Goal: Contribute content

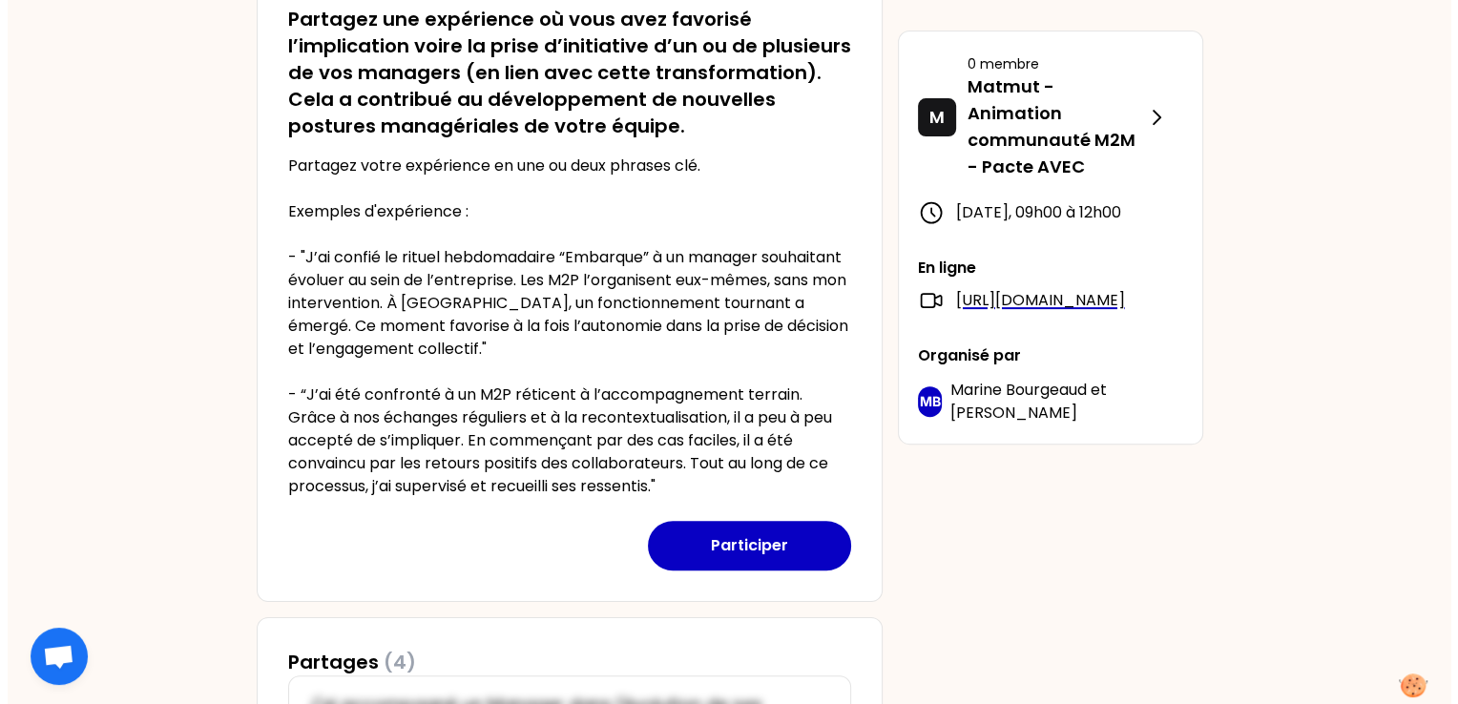
scroll to position [572, 0]
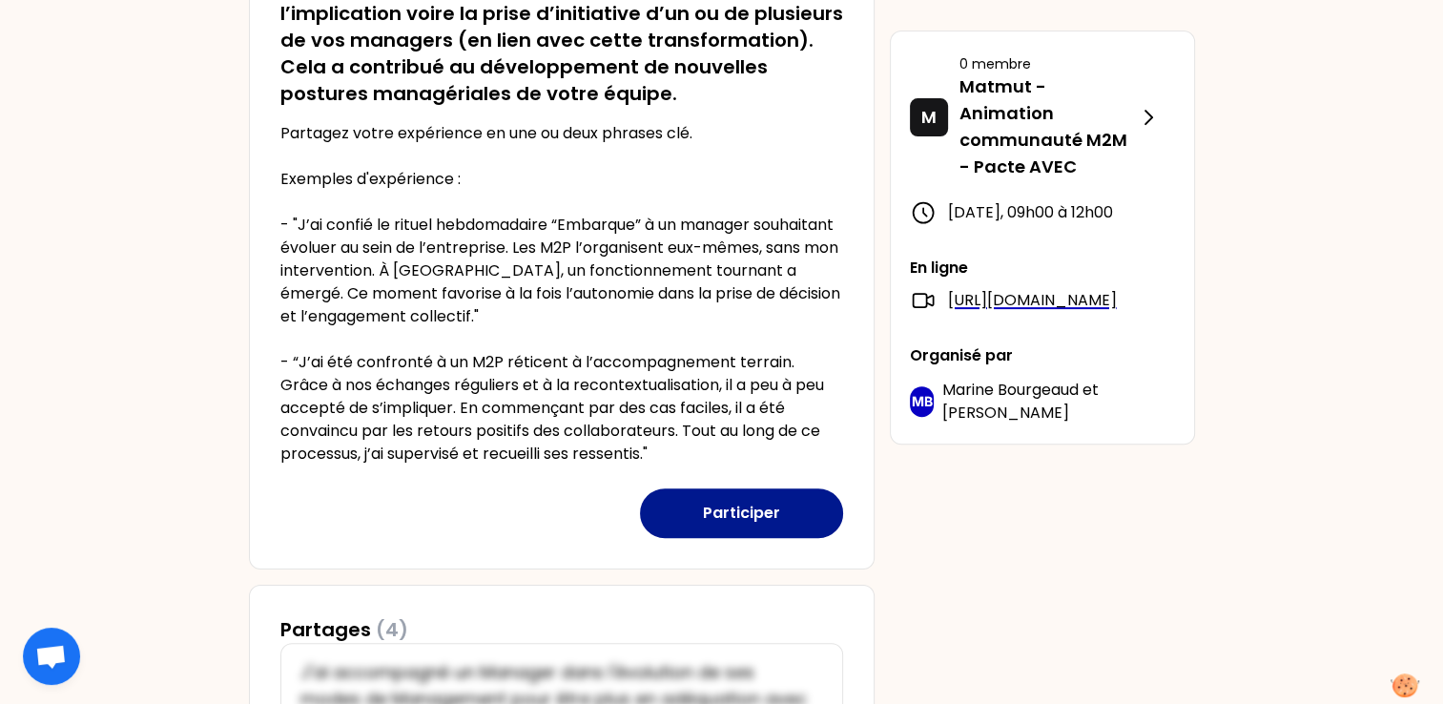
click at [732, 513] on button "Participer" at bounding box center [741, 513] width 203 height 50
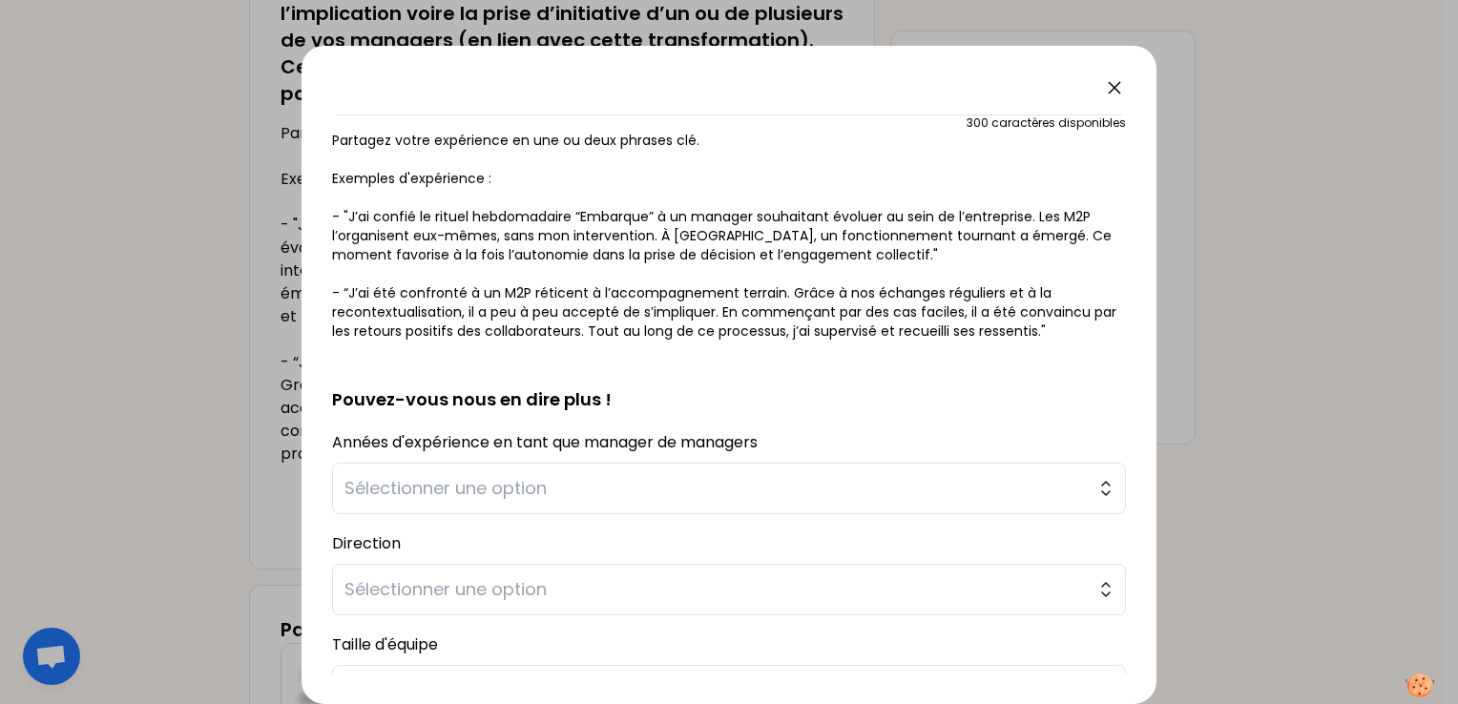
scroll to position [382, 0]
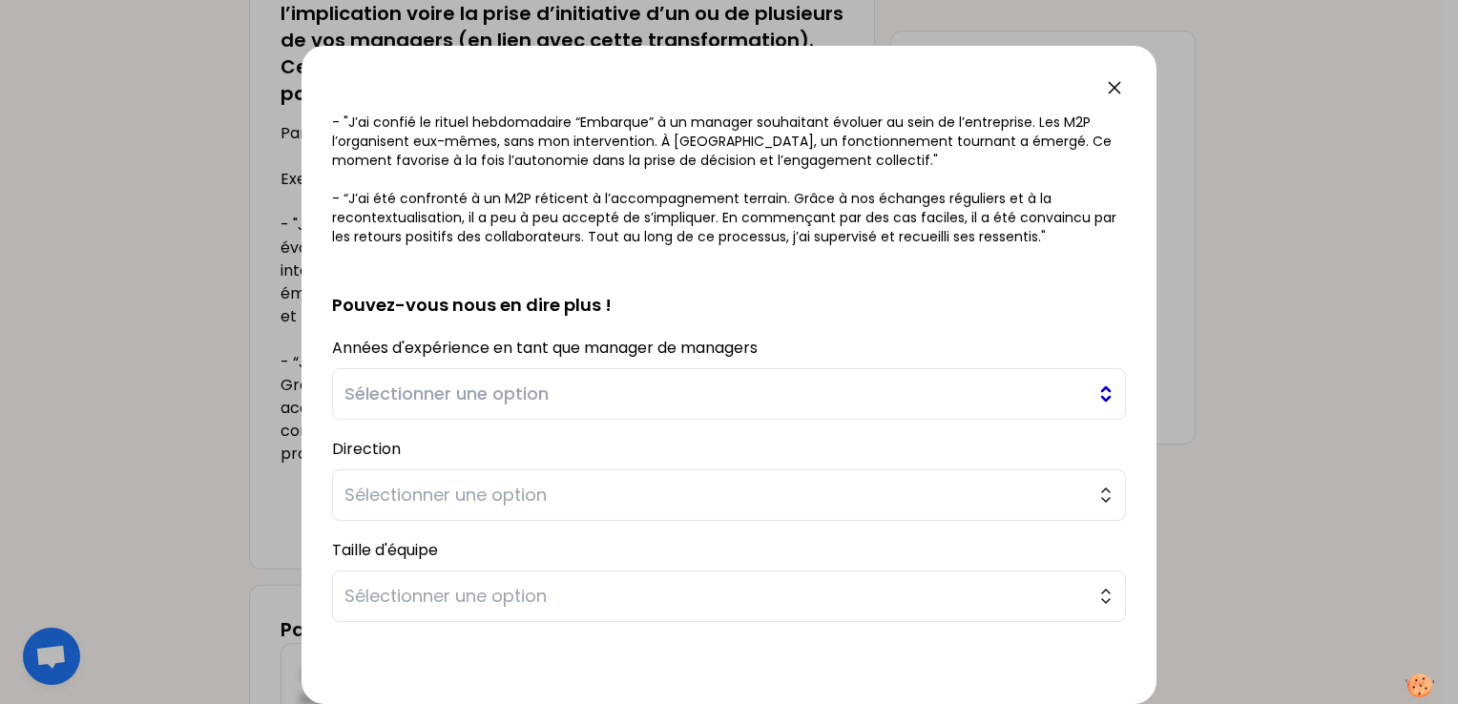
click at [510, 396] on span "Sélectionner une option" at bounding box center [715, 394] width 742 height 27
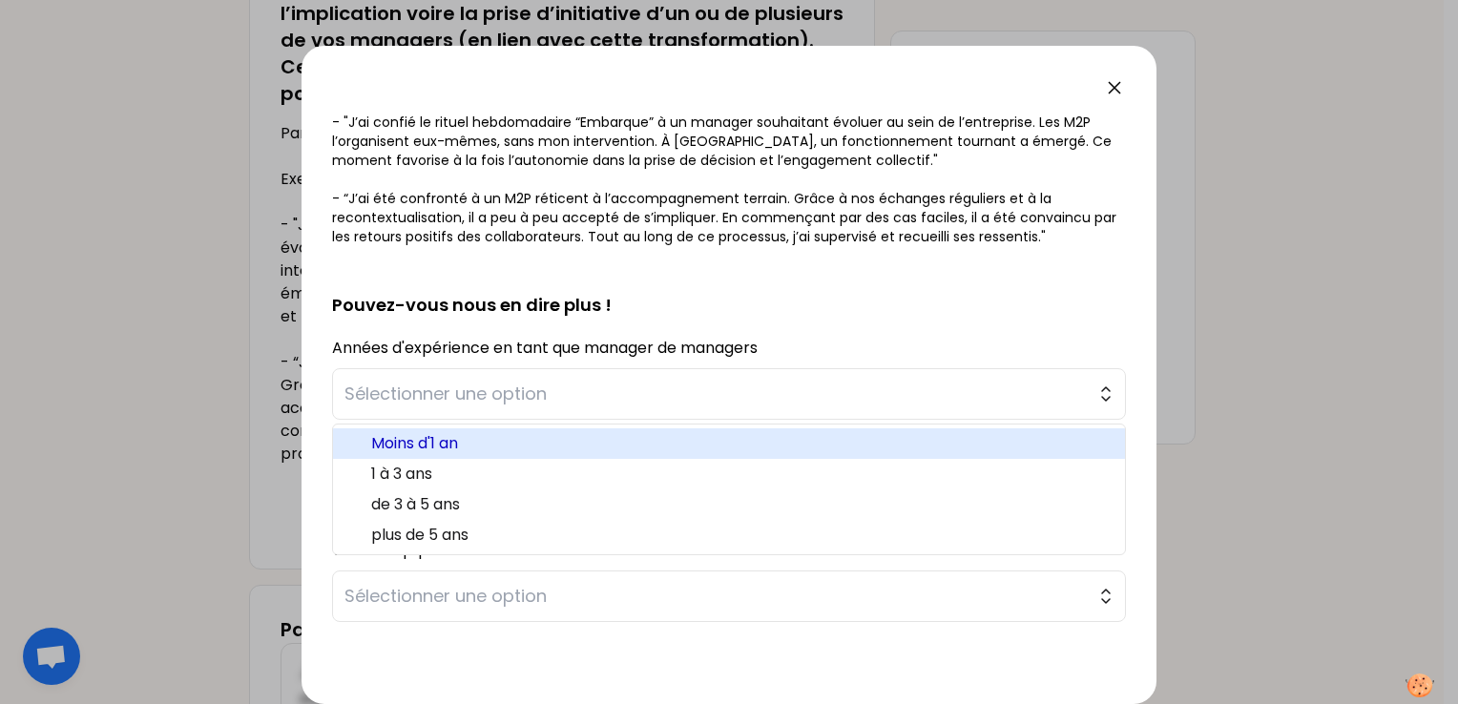
click at [454, 446] on span "Moins d'1 an" at bounding box center [740, 443] width 738 height 23
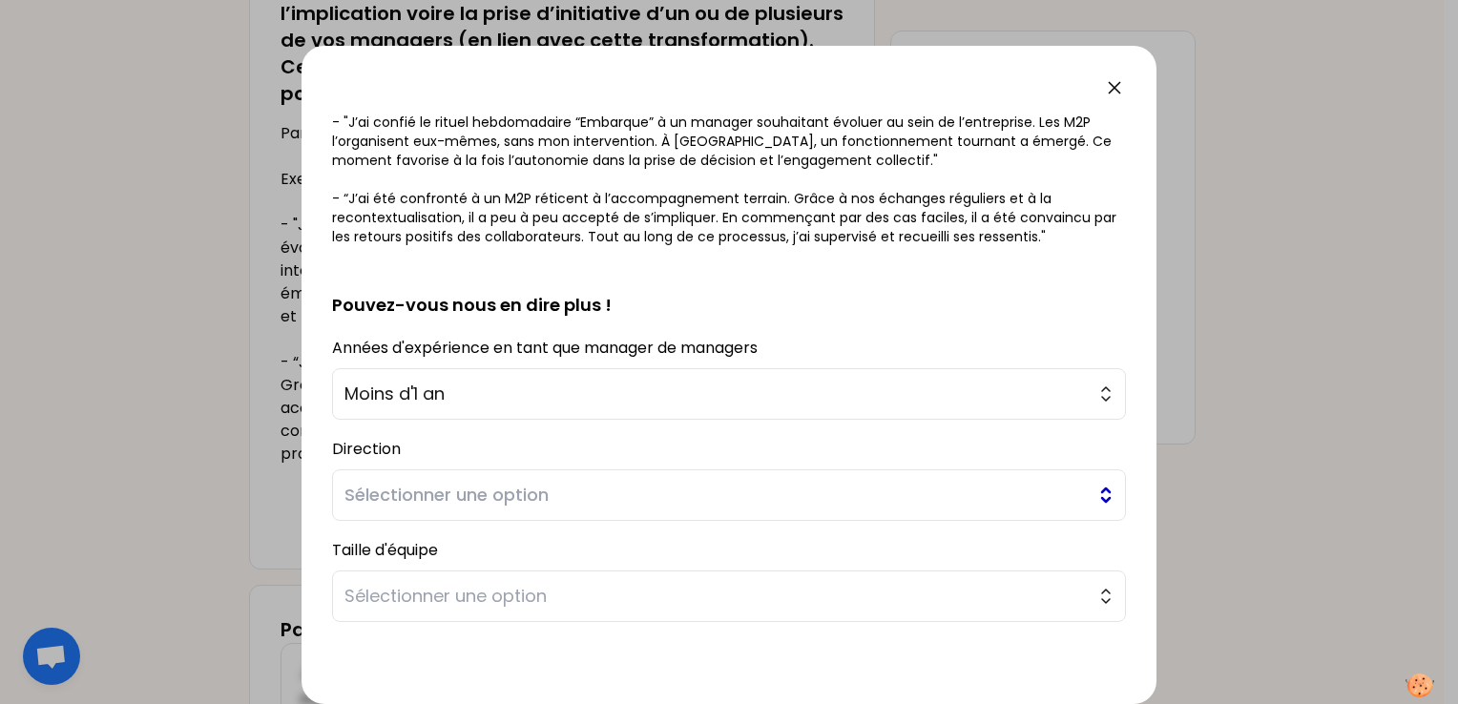
click at [462, 505] on span "Sélectionner une option" at bounding box center [715, 495] width 742 height 27
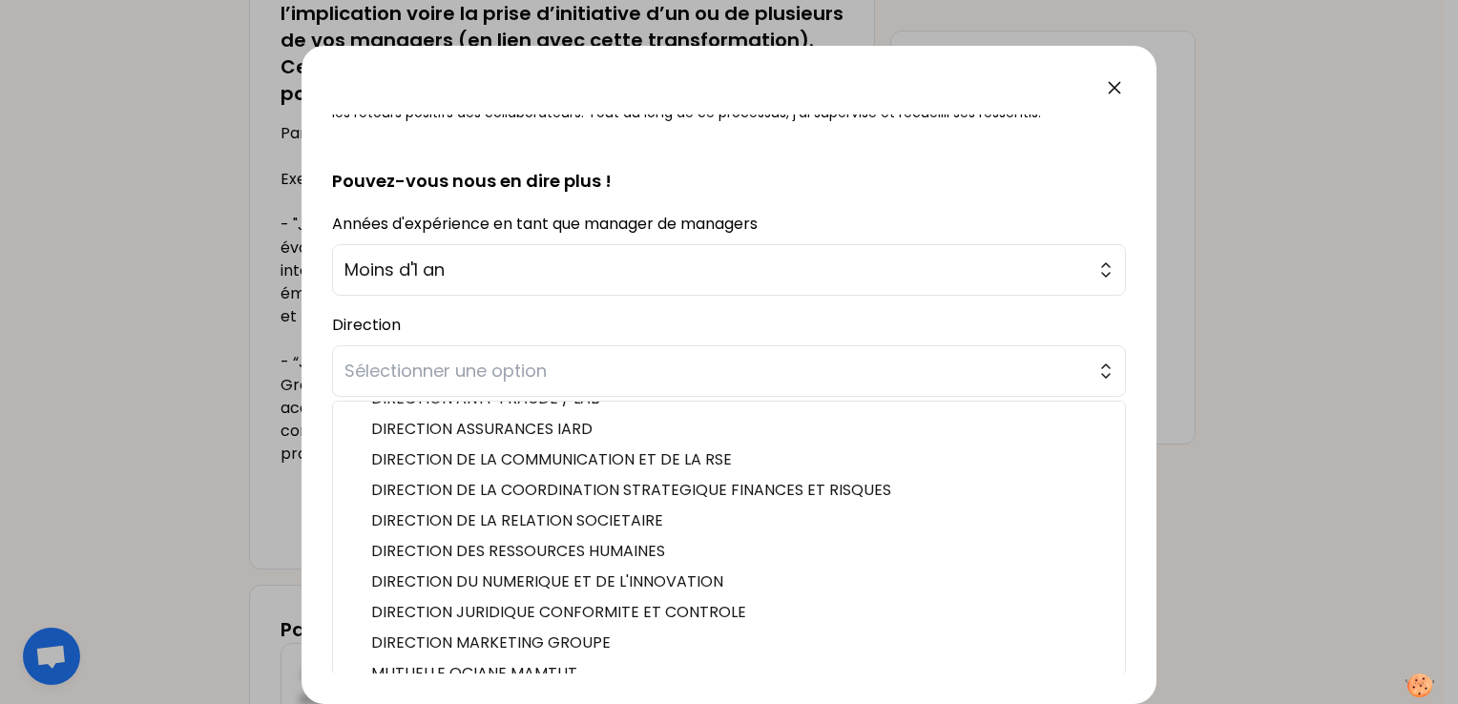
scroll to position [39, 0]
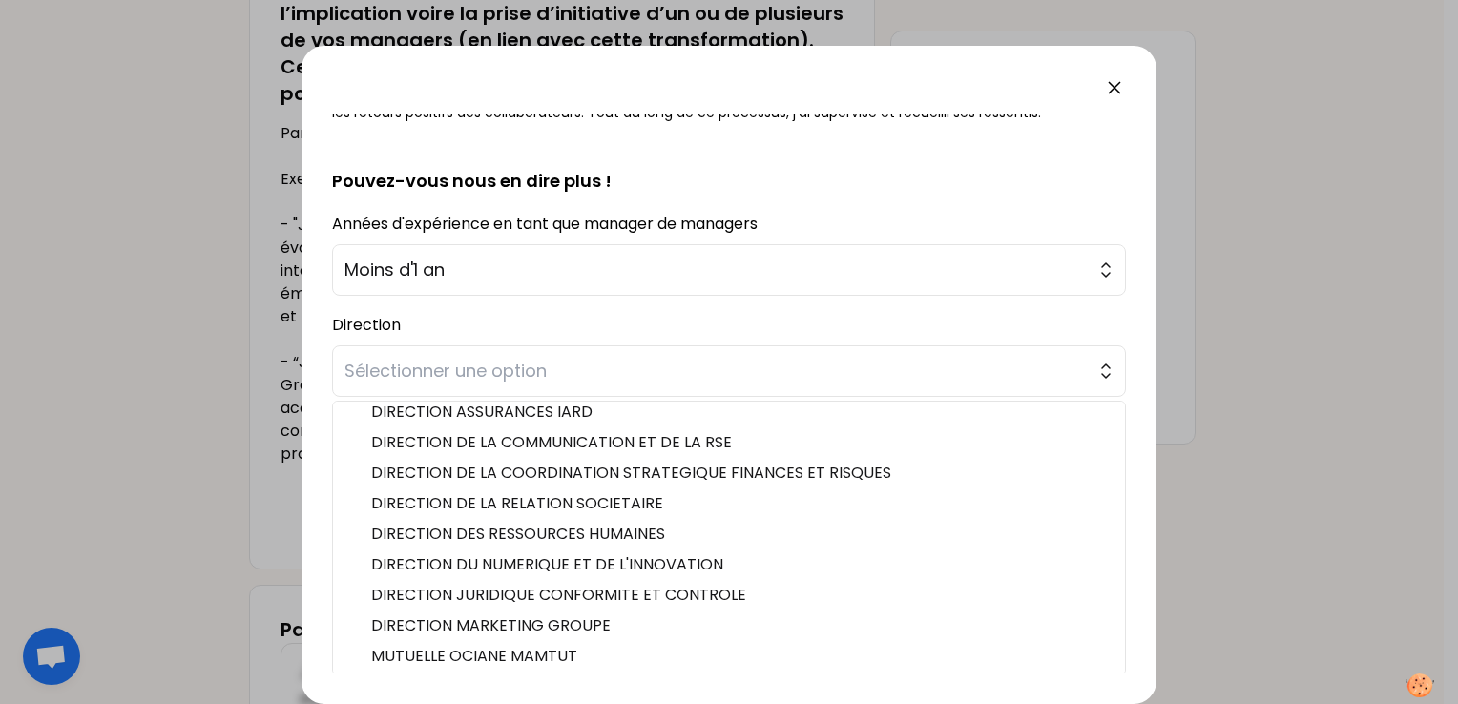
click at [1249, 634] on div at bounding box center [729, 352] width 1458 height 704
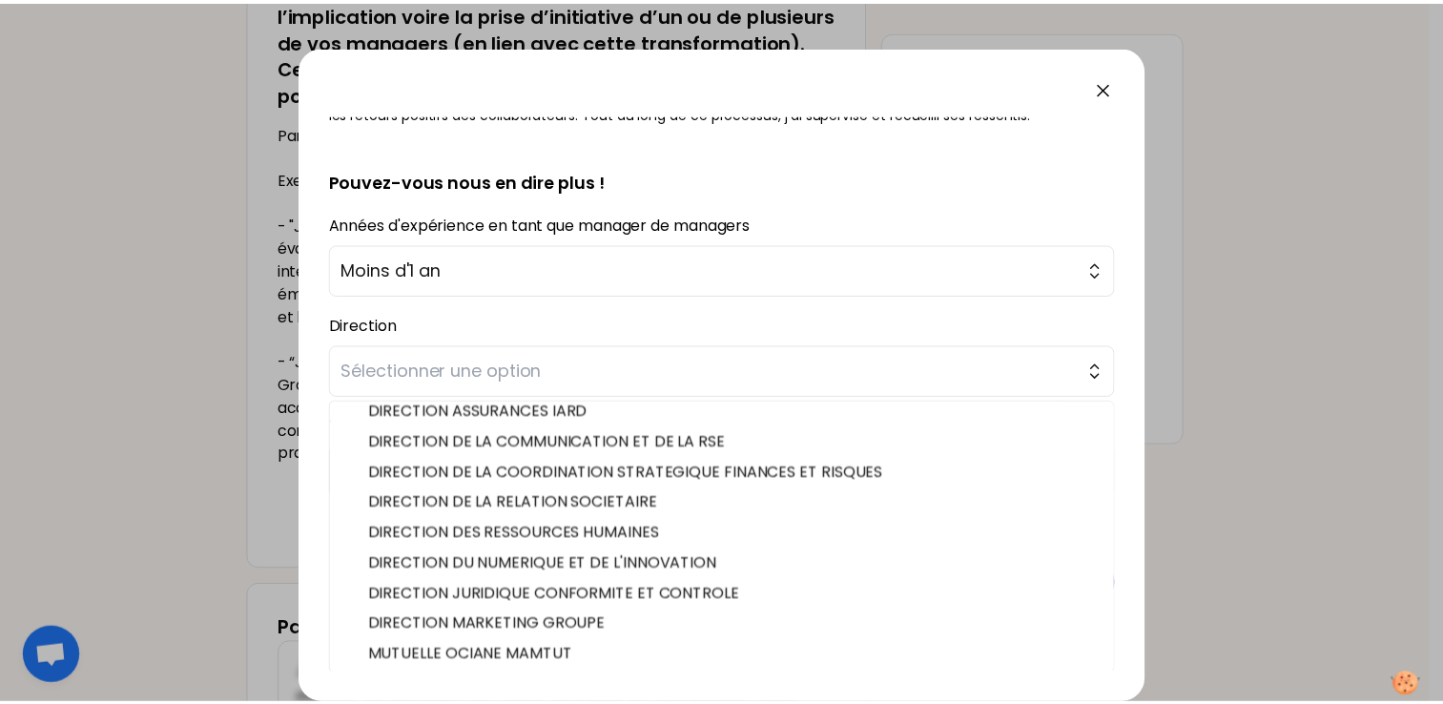
scroll to position [453, 0]
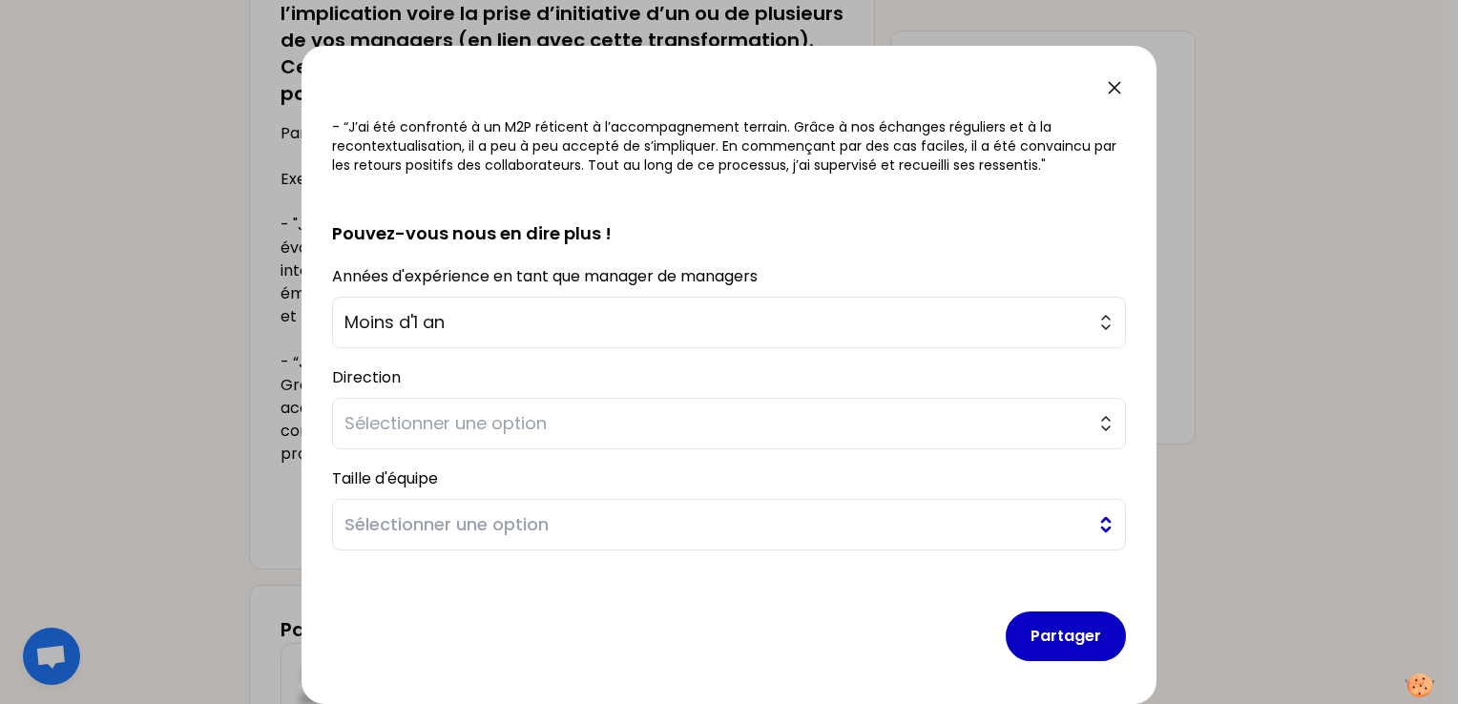
click at [519, 530] on span "Sélectionner une option" at bounding box center [715, 524] width 742 height 27
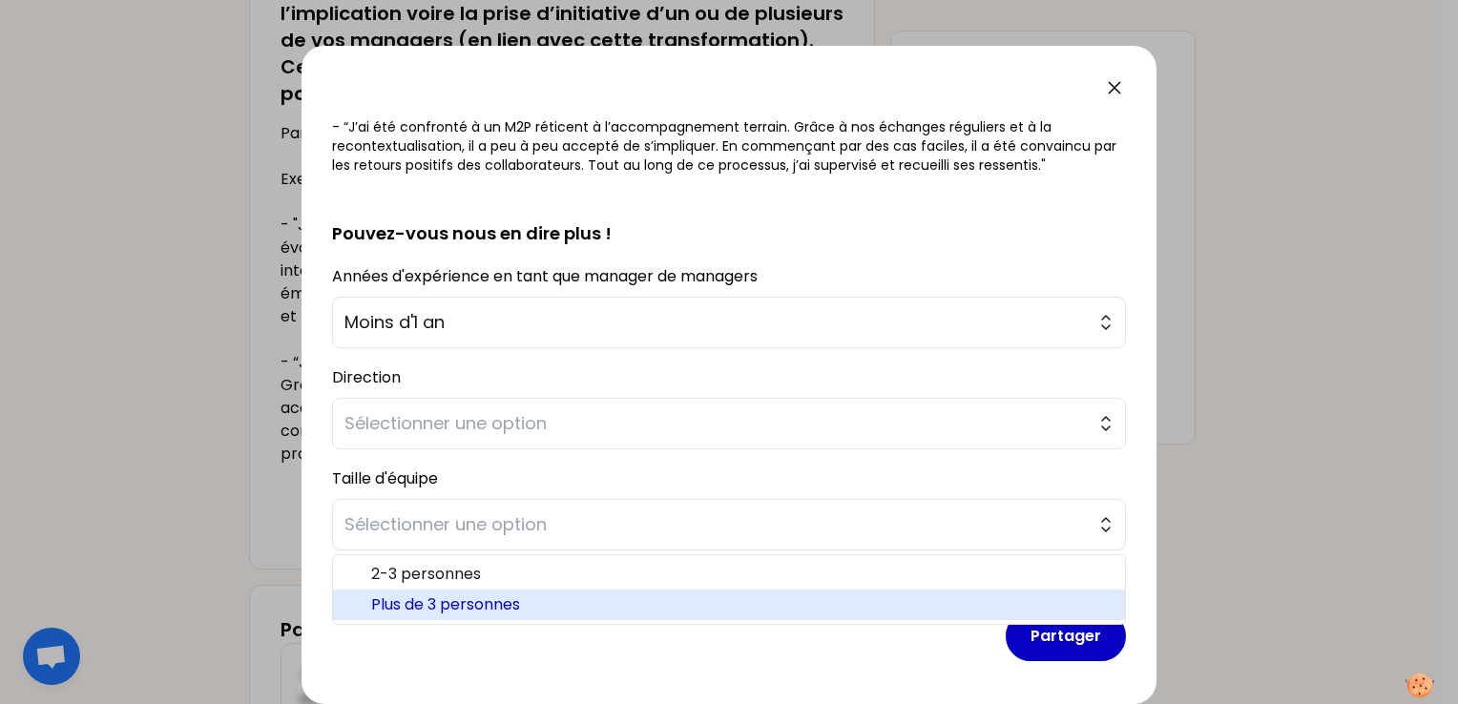
click at [508, 595] on span "Plus de 3 personnes" at bounding box center [740, 604] width 738 height 23
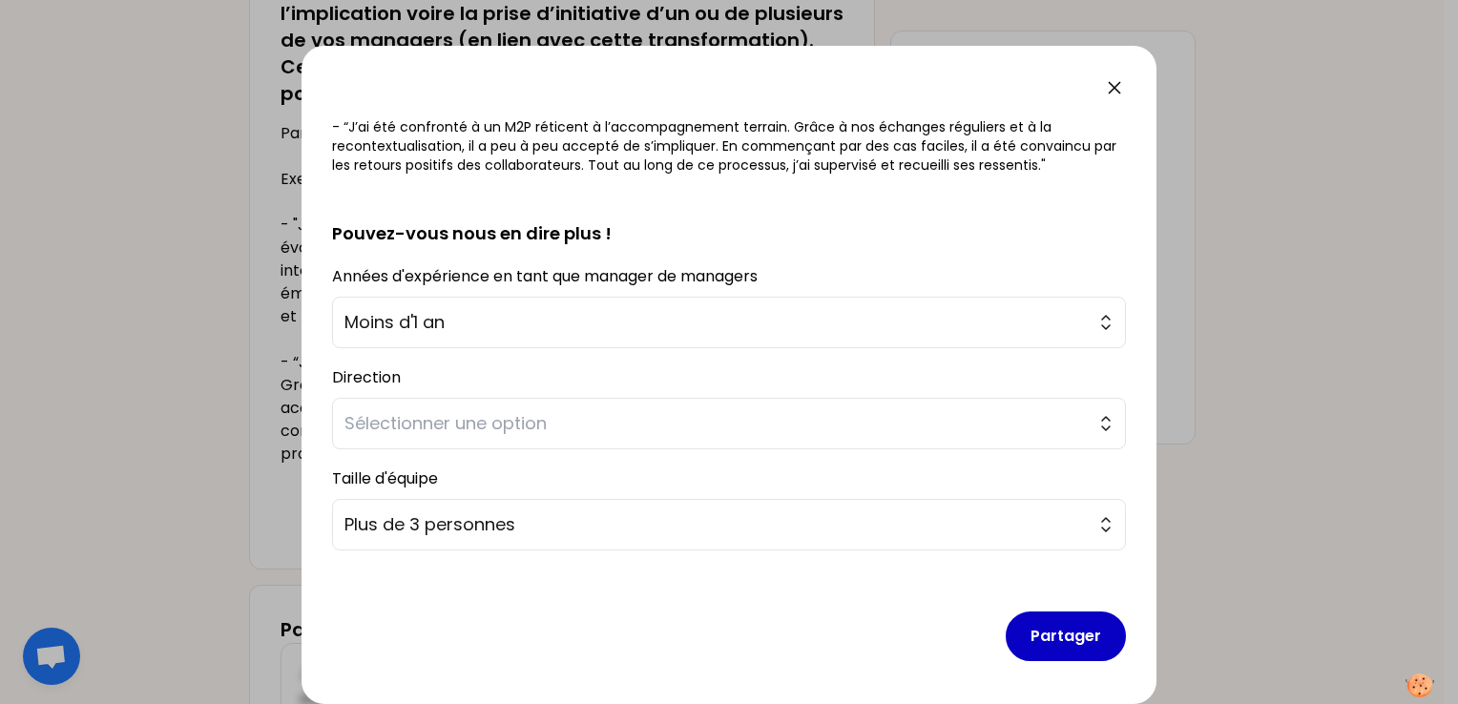
click at [1110, 92] on icon at bounding box center [1114, 87] width 23 height 23
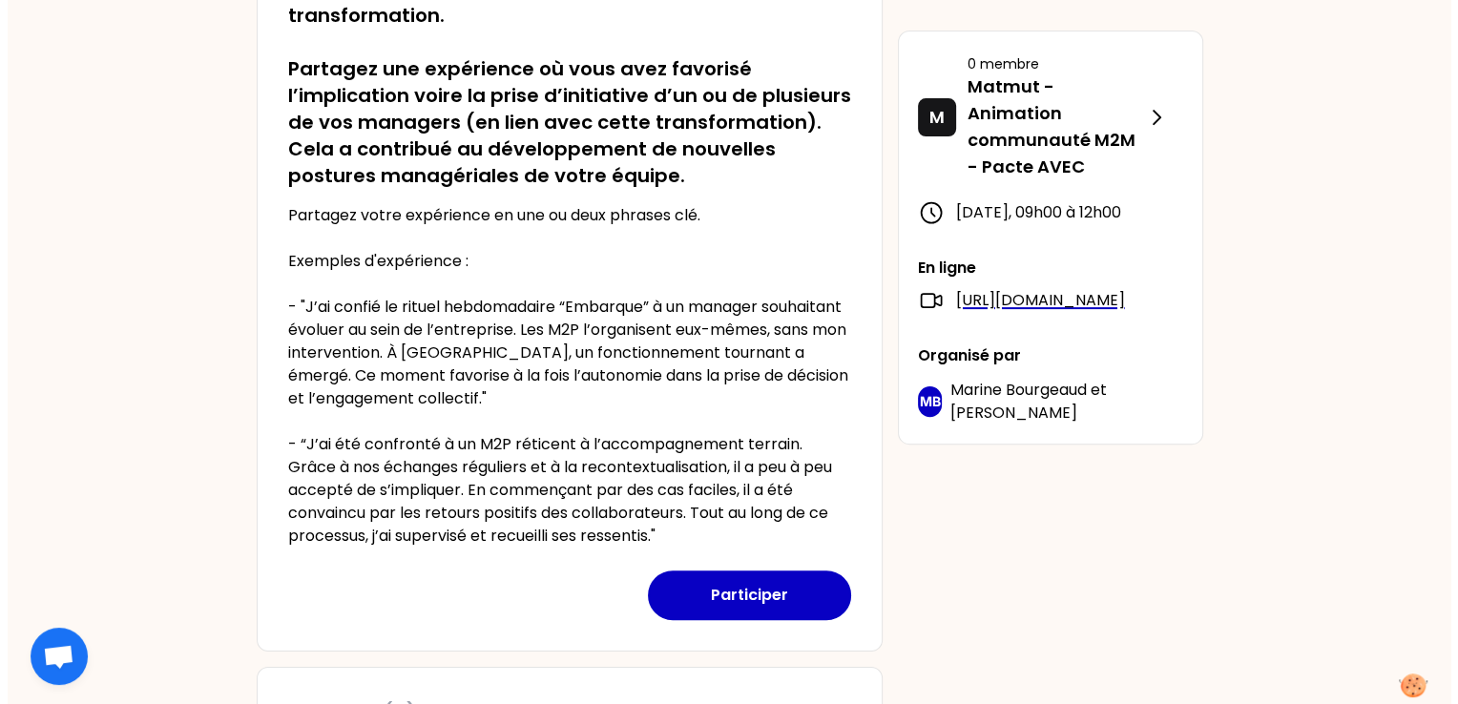
scroll to position [572, 0]
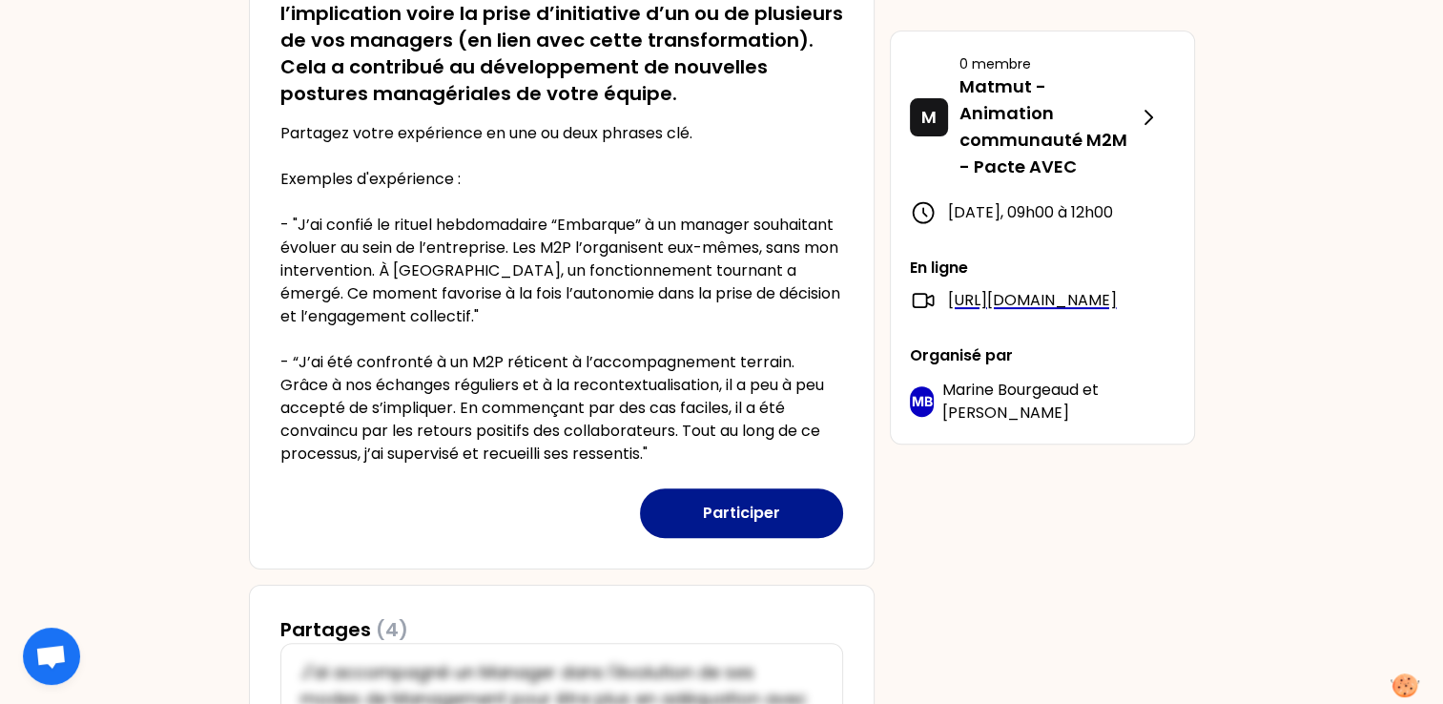
click at [707, 508] on button "Participer" at bounding box center [741, 513] width 203 height 50
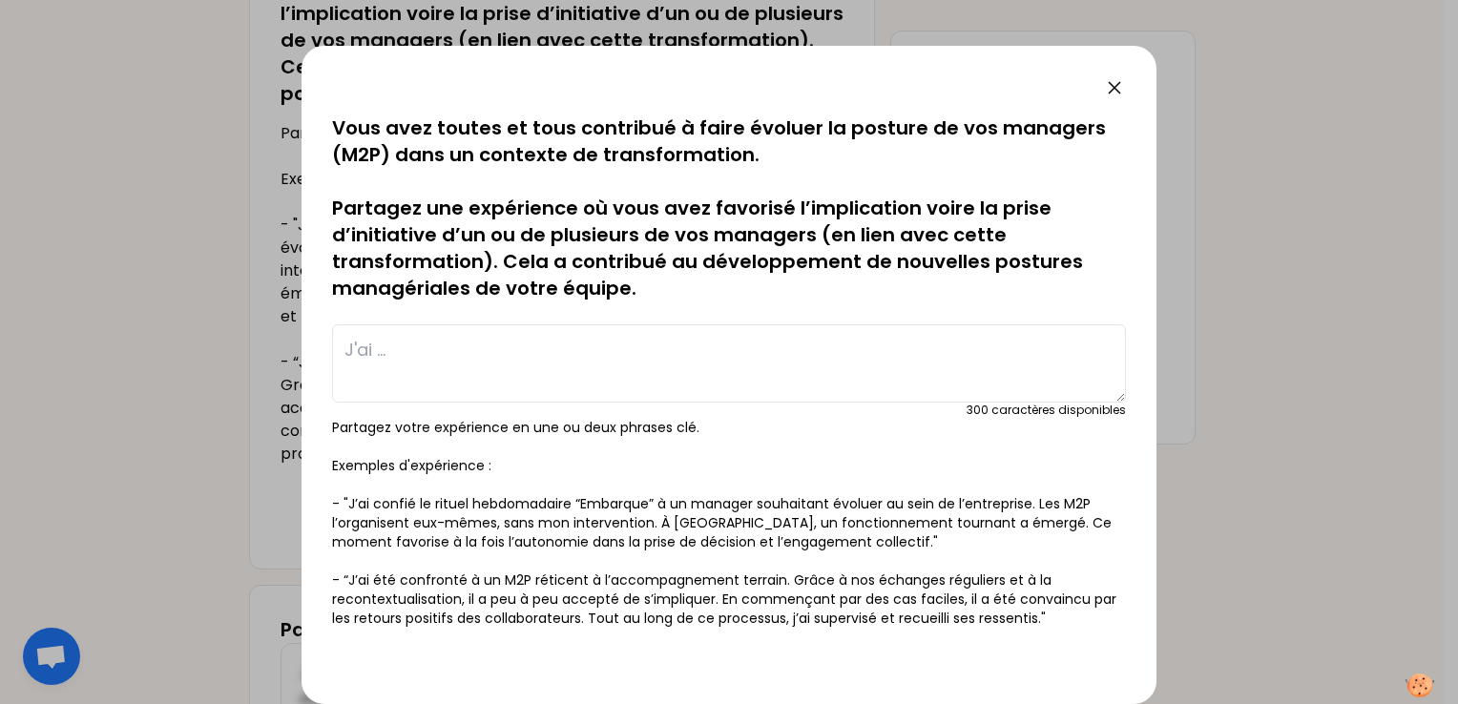
click at [367, 345] on textarea at bounding box center [729, 363] width 794 height 78
type textarea "j"
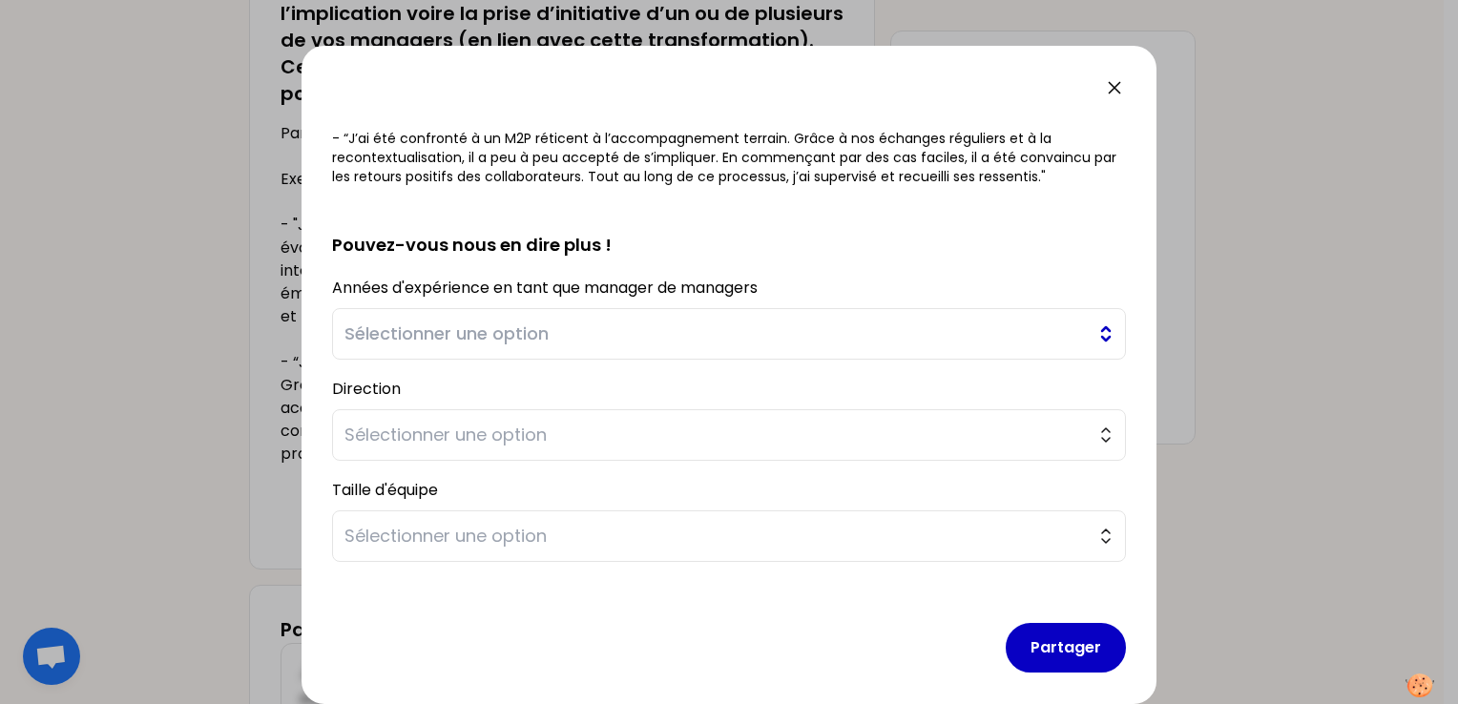
scroll to position [465, 0]
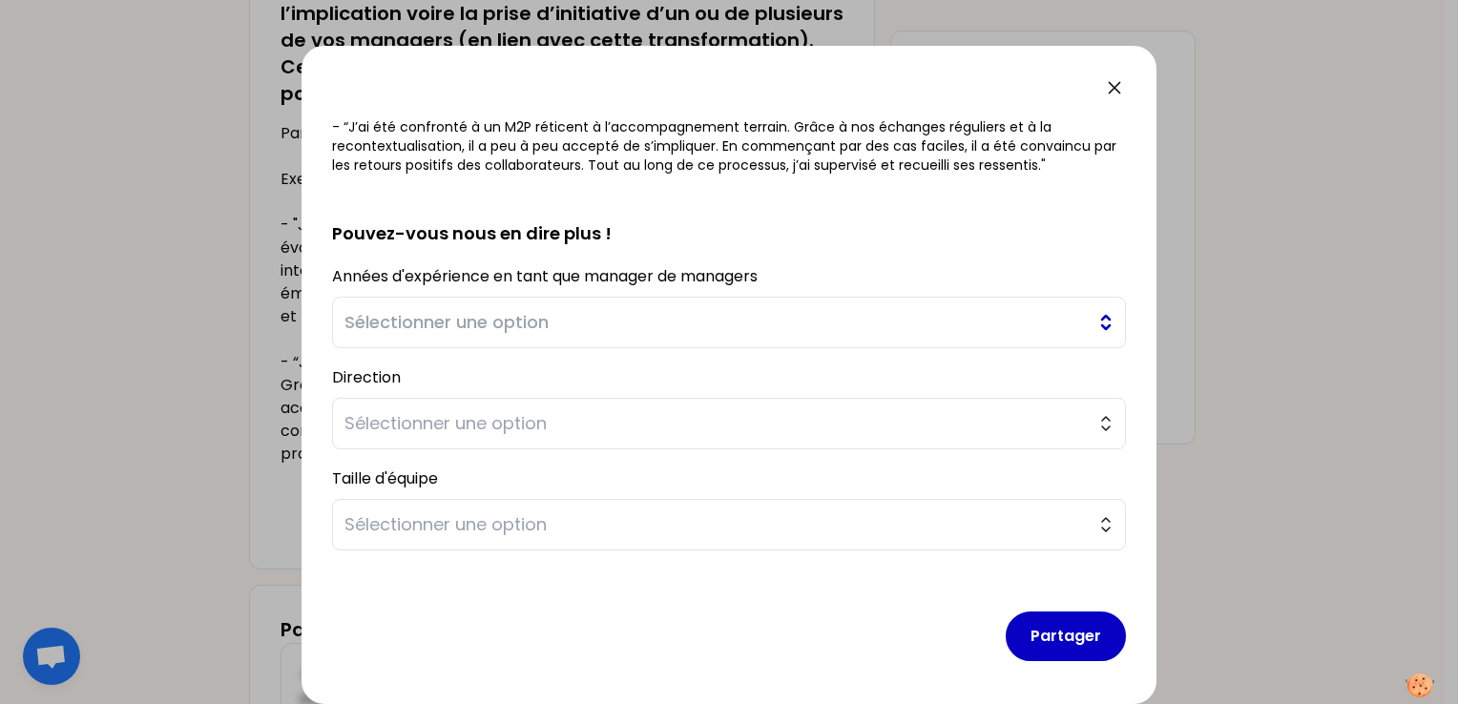
click at [418, 310] on span "Sélectionner une option" at bounding box center [715, 322] width 742 height 27
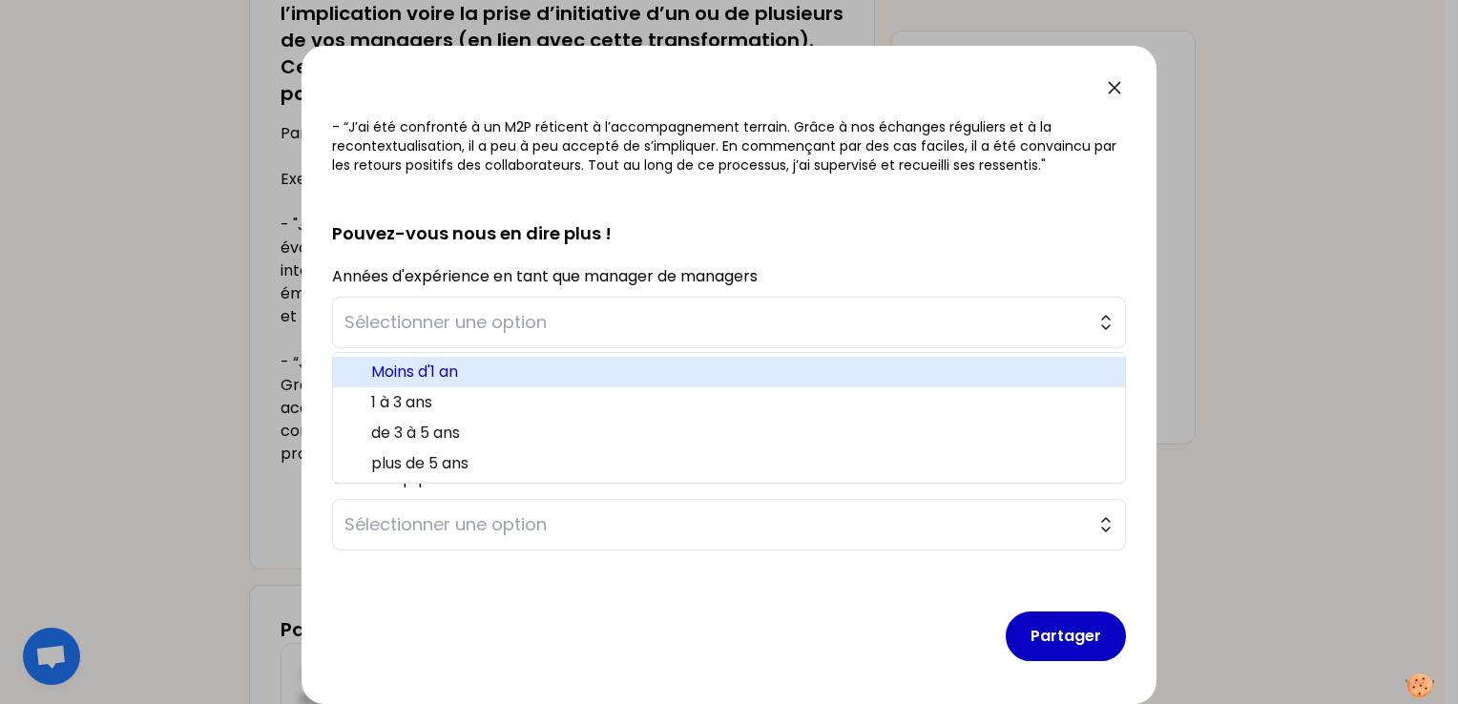
click at [427, 377] on span "Moins d'1 an" at bounding box center [740, 372] width 738 height 23
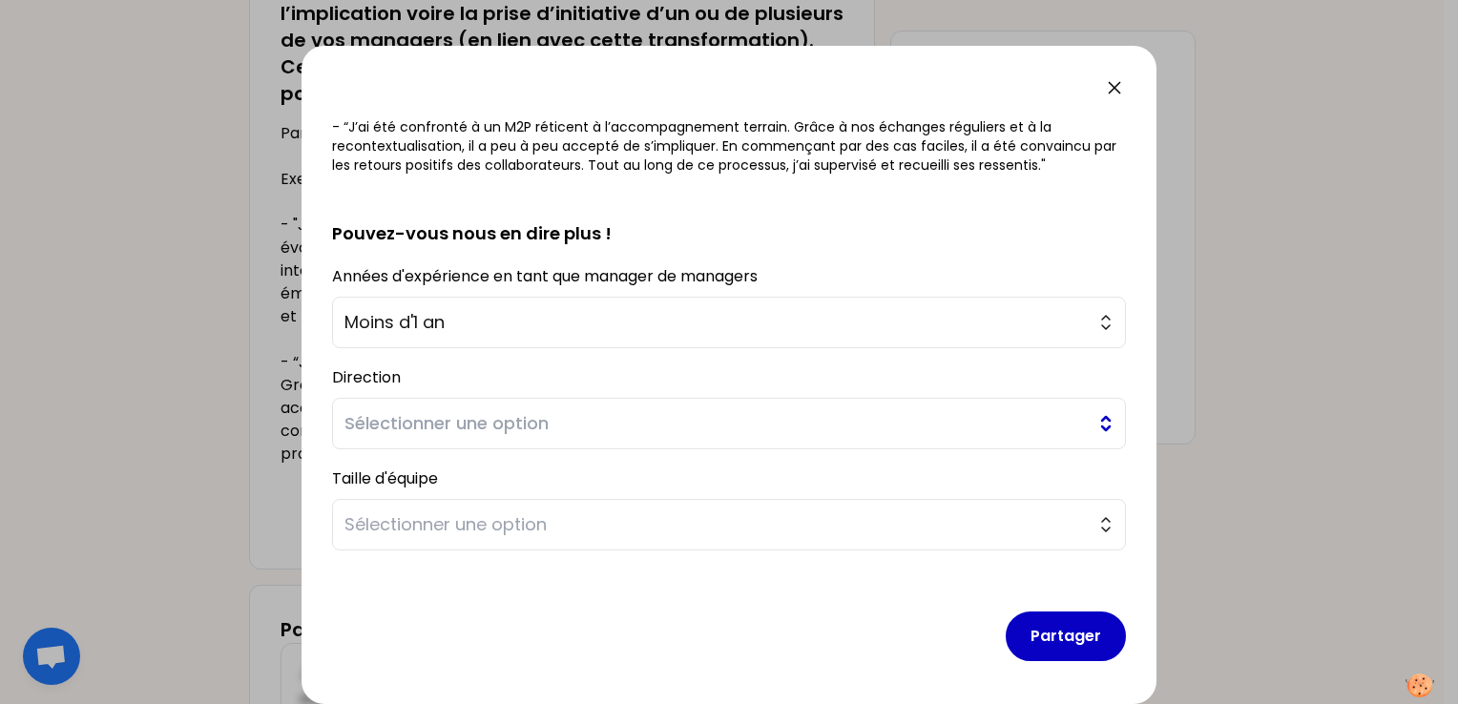
click at [476, 445] on button "Sélectionner une option" at bounding box center [729, 424] width 794 height 52
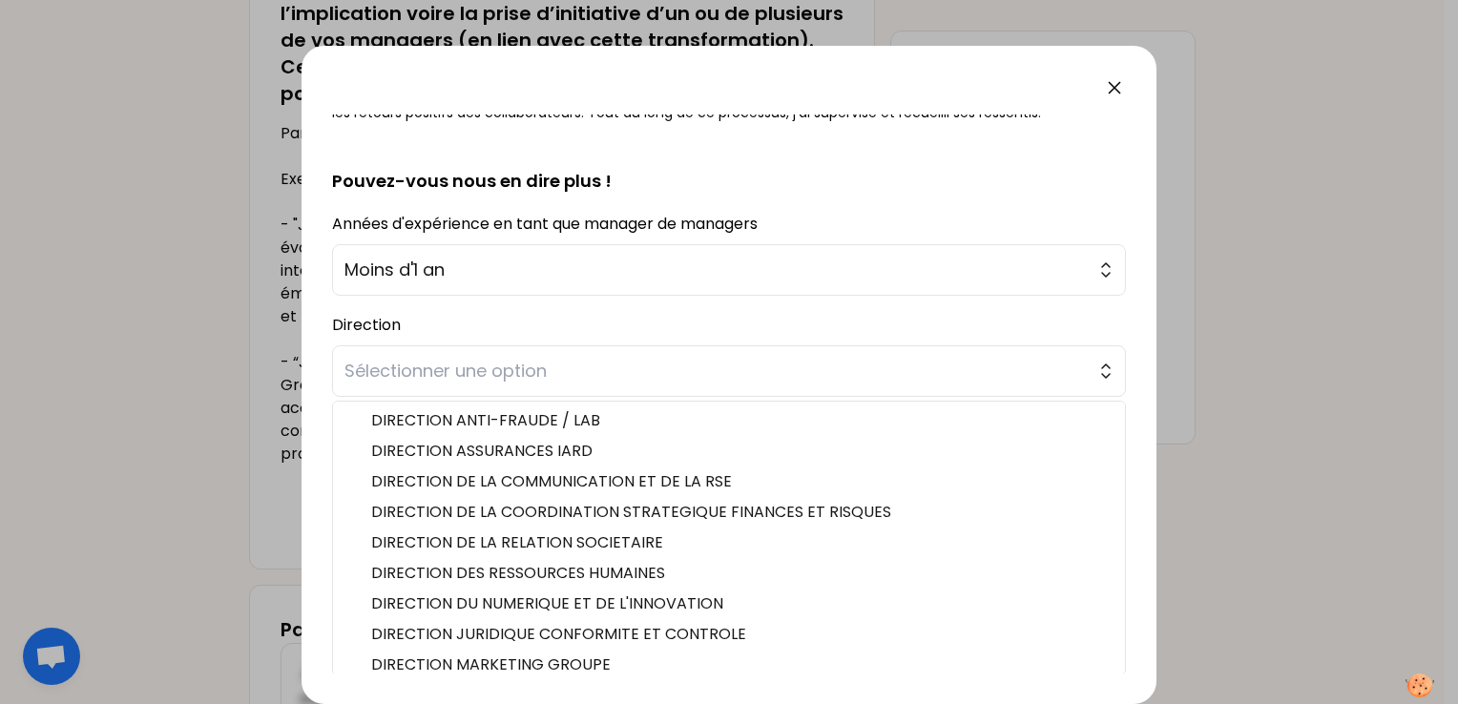
scroll to position [39, 0]
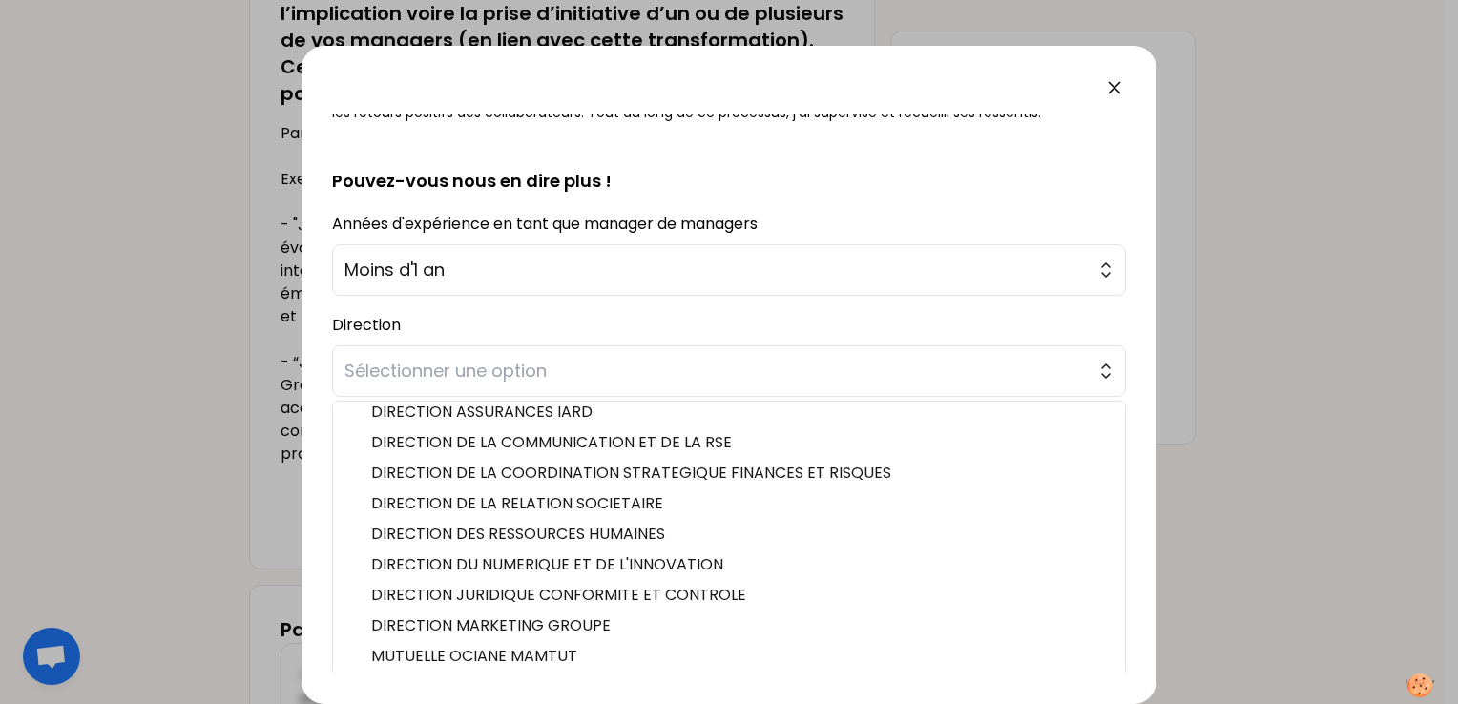
click at [429, 311] on div "Direction Sélectionner une option DIRECTION ANTI-FRAUDE / LAB DIRECTION ASSURAN…" at bounding box center [729, 354] width 794 height 86
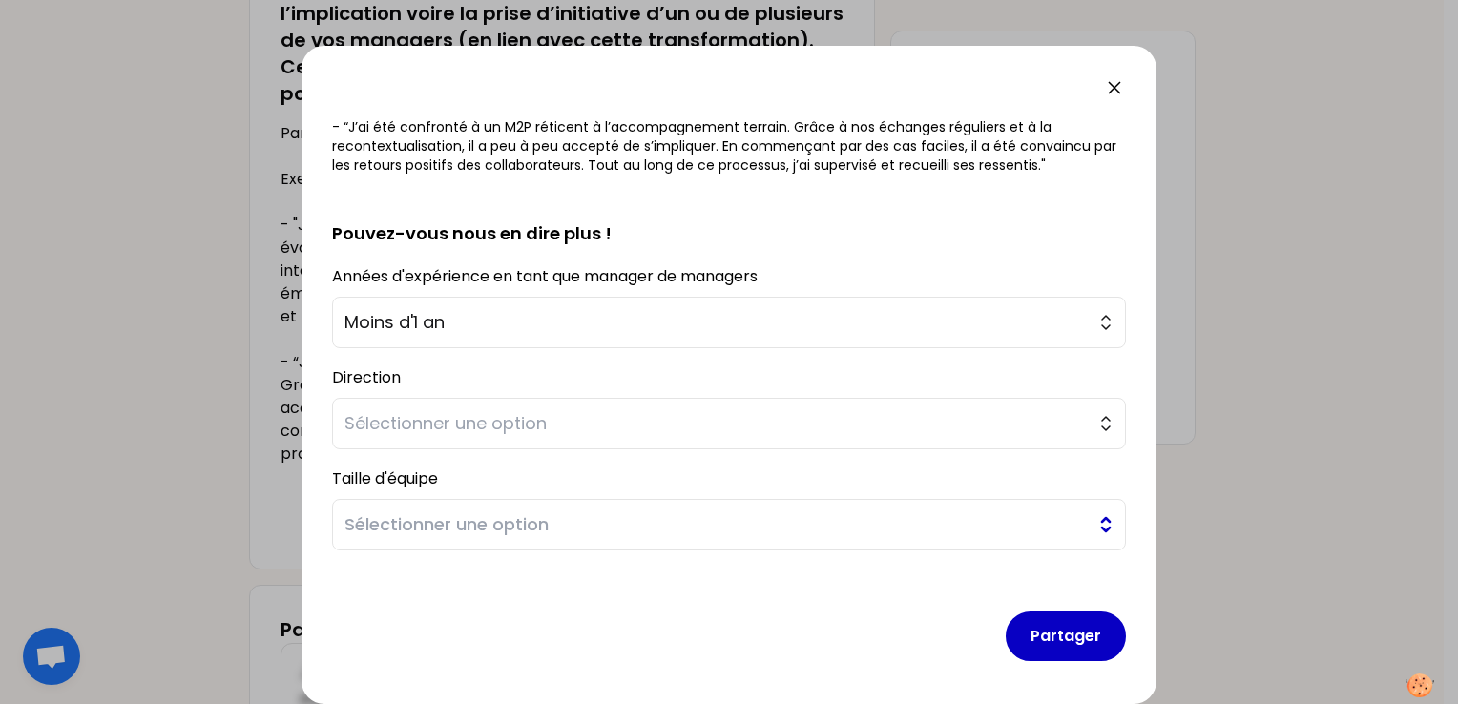
click at [527, 525] on span "Sélectionner une option" at bounding box center [715, 524] width 742 height 27
drag, startPoint x: 511, startPoint y: 620, endPoint x: 512, endPoint y: 608, distance: 12.4
click at [511, 617] on ul "2-3 personnes Plus de 3 personnes" at bounding box center [729, 589] width 794 height 71
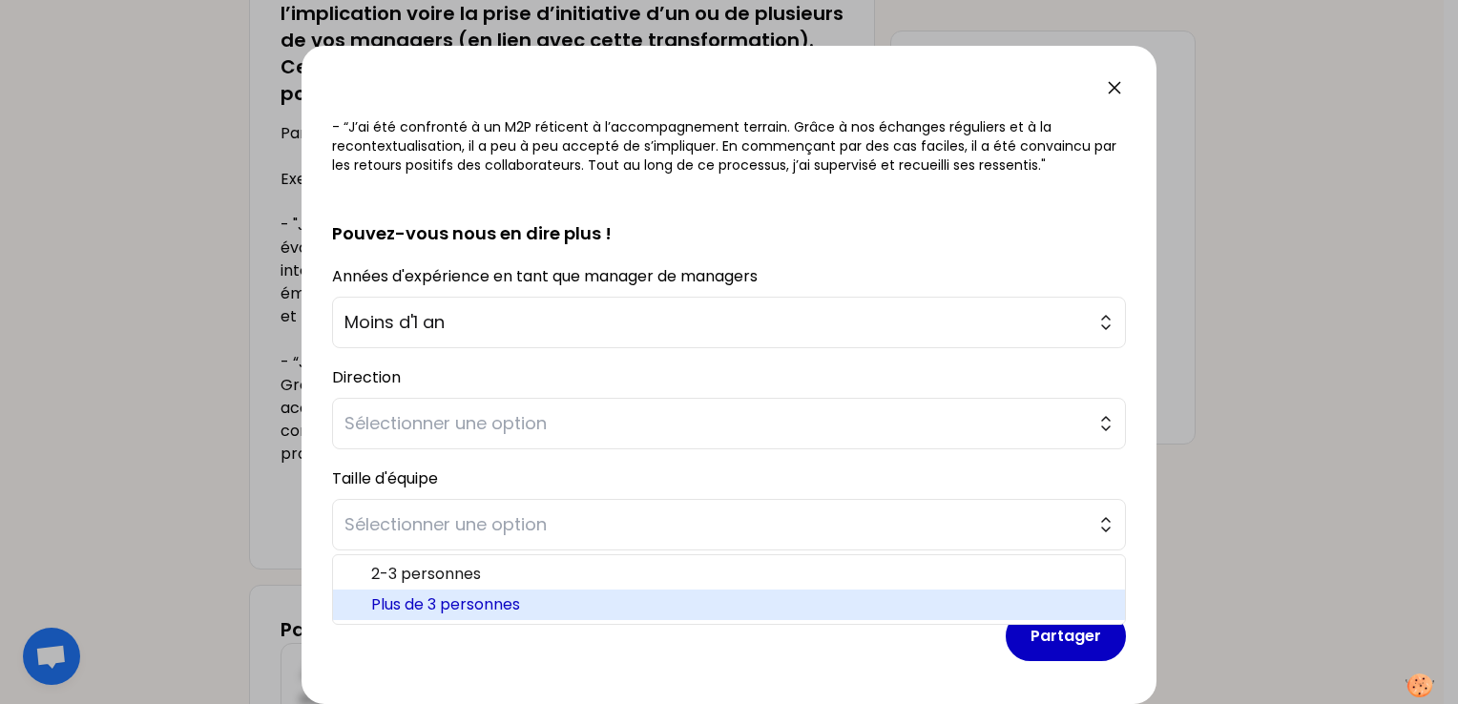
click at [512, 604] on span "Plus de 3 personnes" at bounding box center [740, 604] width 738 height 23
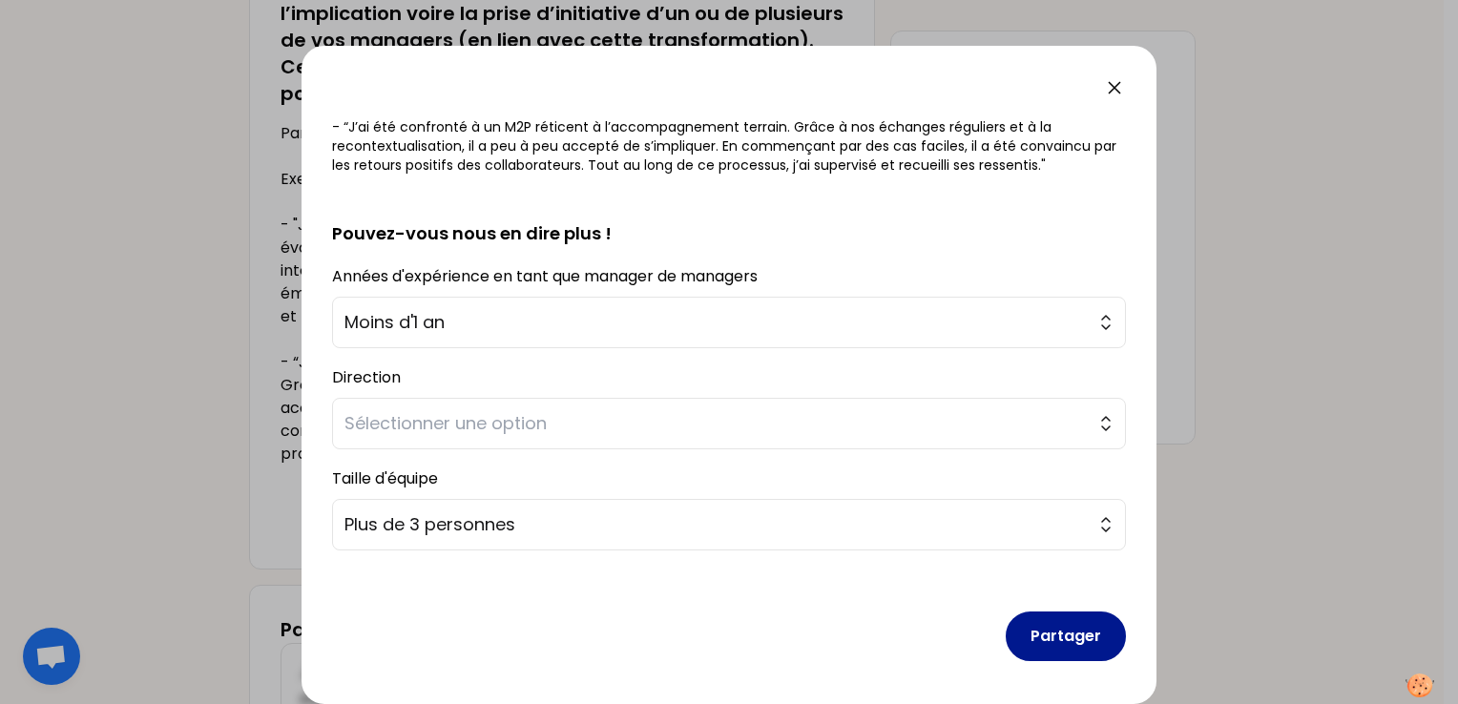
click at [1043, 630] on button "Partager" at bounding box center [1066, 637] width 120 height 50
click at [1036, 634] on button "Partager" at bounding box center [1066, 637] width 120 height 50
click at [414, 429] on span "Sélectionner une option" at bounding box center [715, 423] width 742 height 27
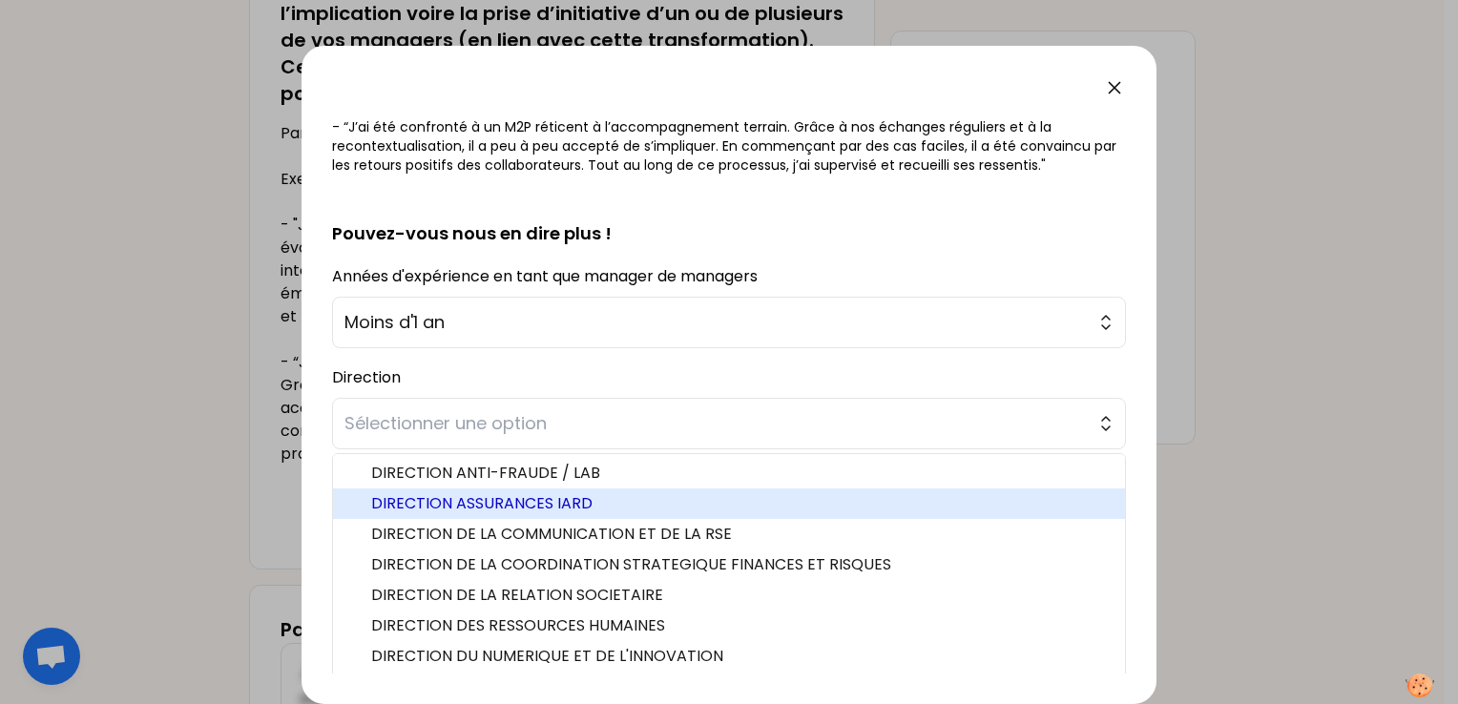
scroll to position [39, 0]
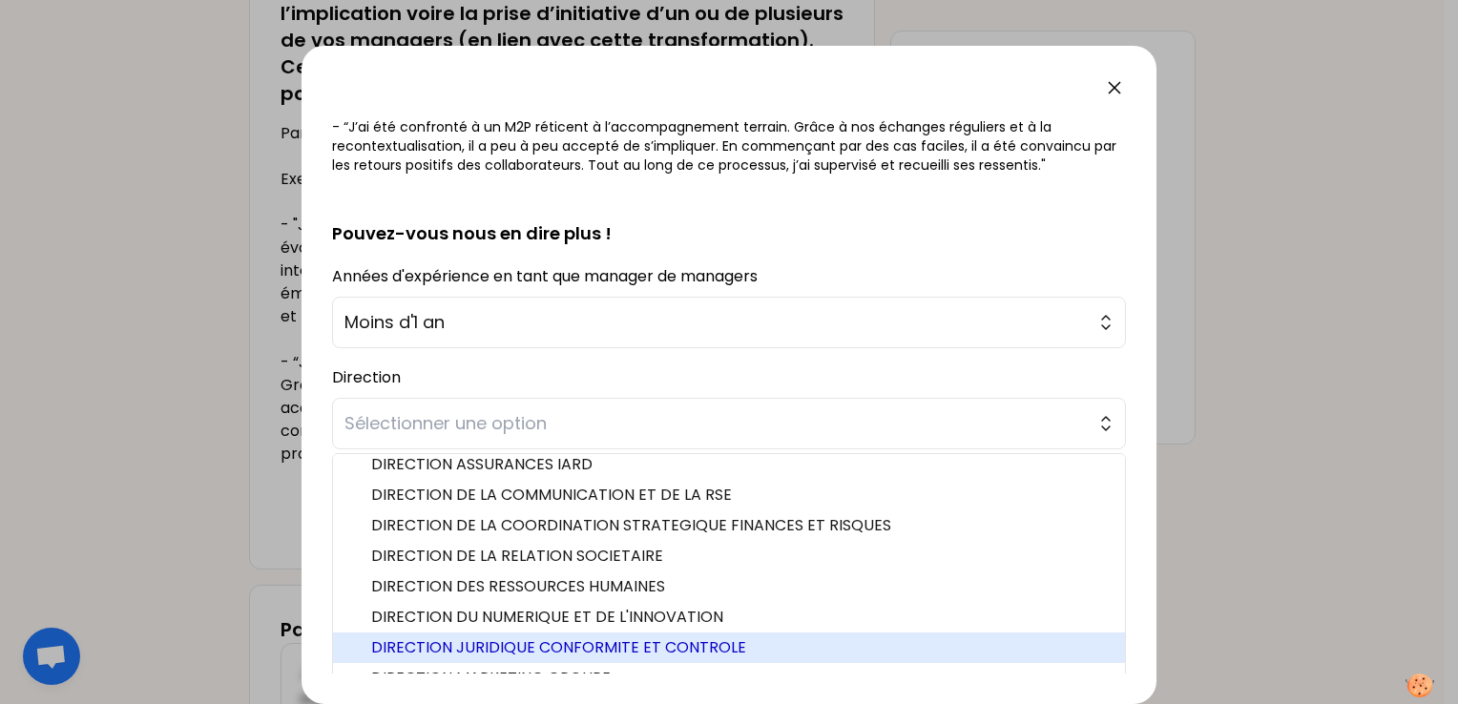
click at [552, 639] on span "DIRECTION JURIDIQUE CONFORMITE ET CONTROLE" at bounding box center [740, 647] width 738 height 23
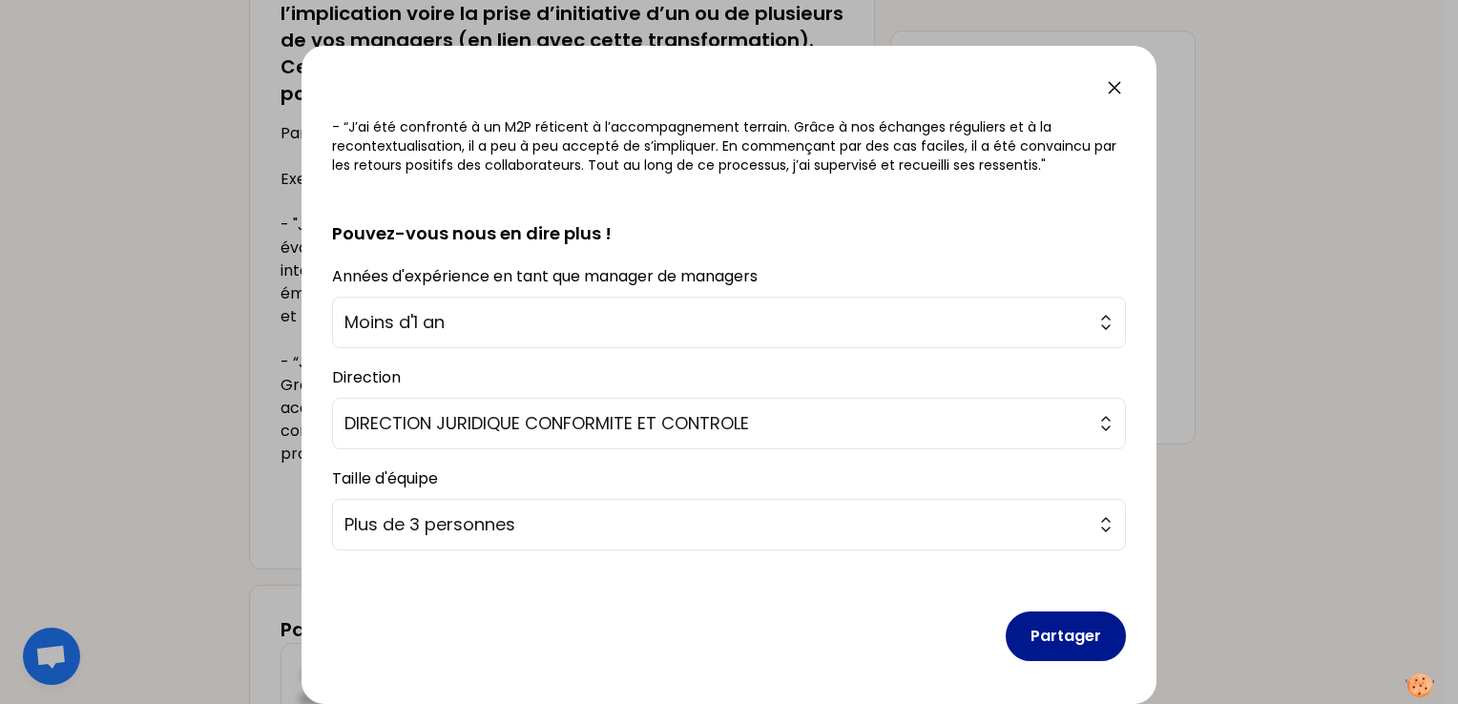
click at [1081, 628] on button "Partager" at bounding box center [1066, 637] width 120 height 50
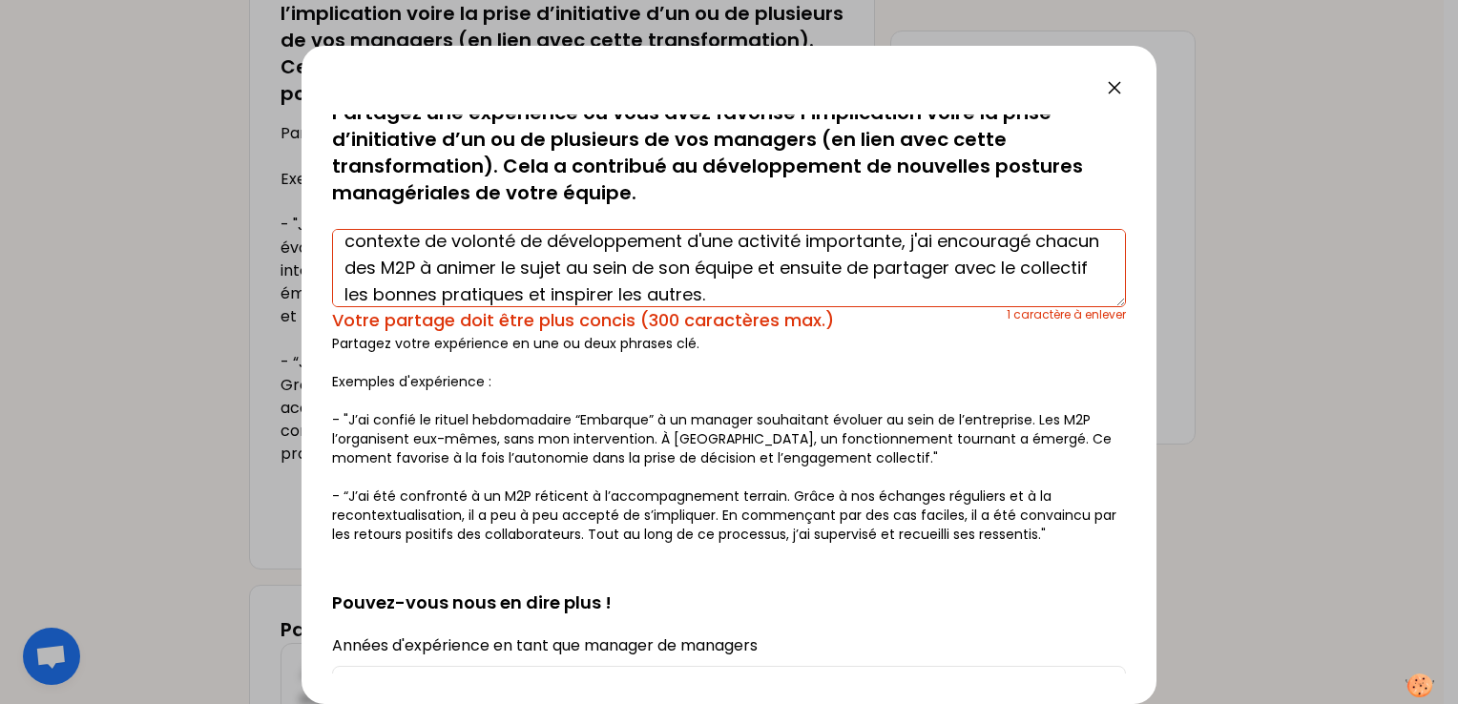
scroll to position [465, 0]
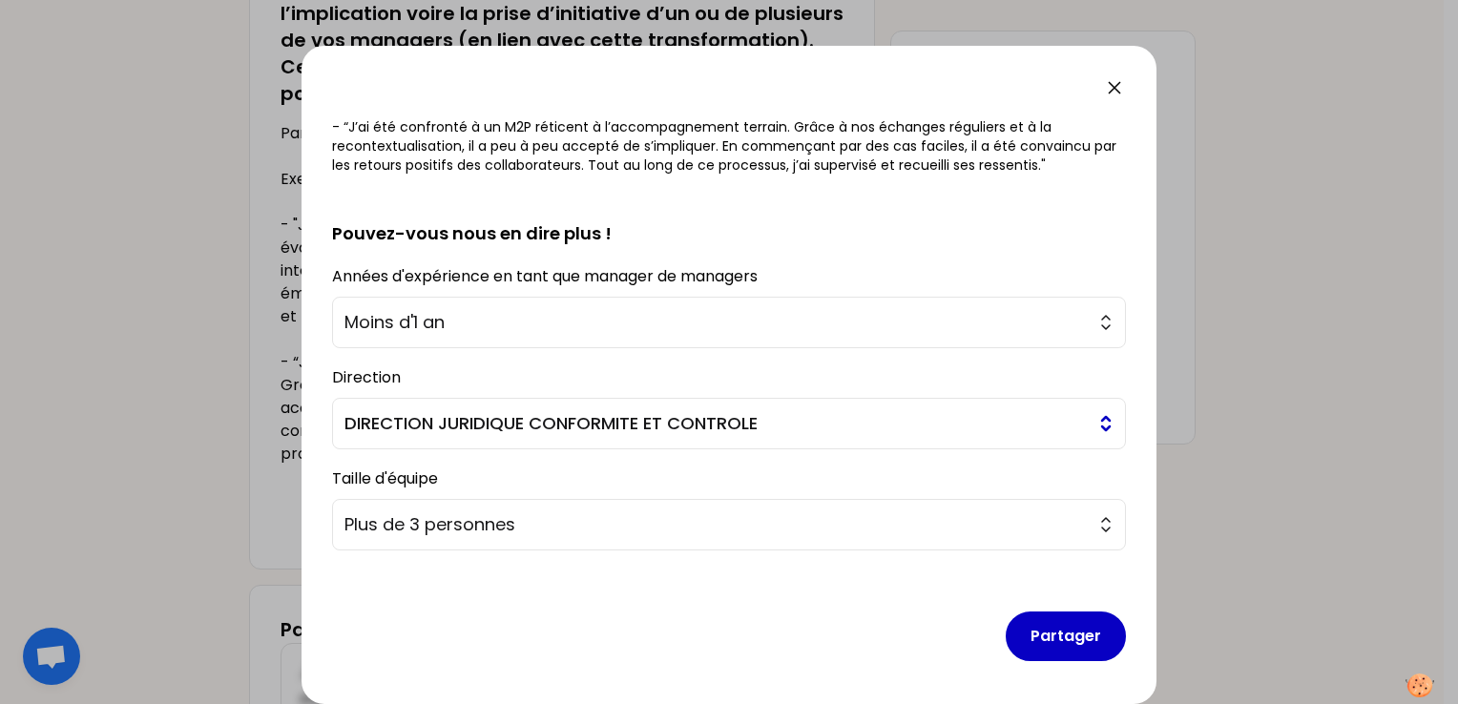
click at [529, 441] on button "DIRECTION JURIDIQUE CONFORMITE ET CONTROLE" at bounding box center [729, 424] width 794 height 52
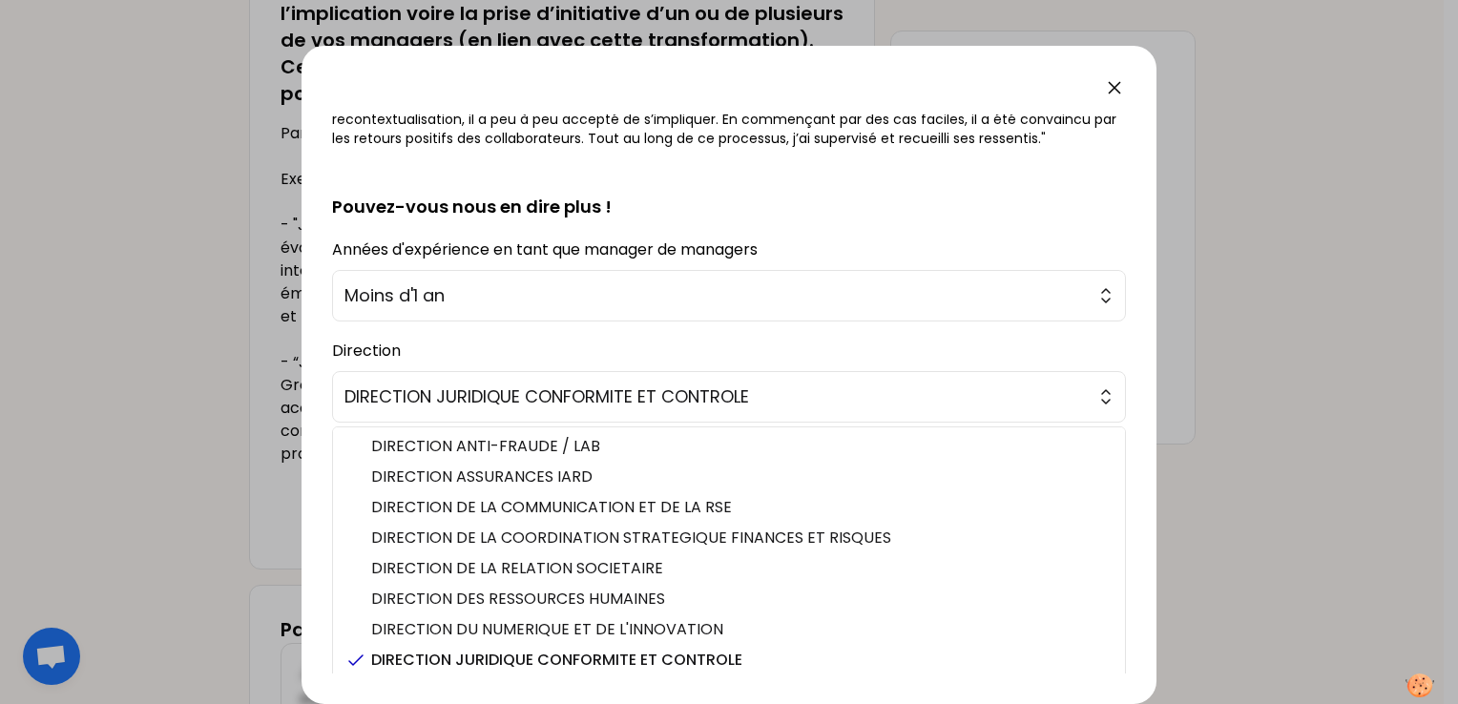
click at [508, 357] on div "Direction DIRECTION JURIDIQUE CONFORMITE ET CONTROLE DIRECTION ANTI-FRAUDE / LA…" at bounding box center [729, 380] width 794 height 86
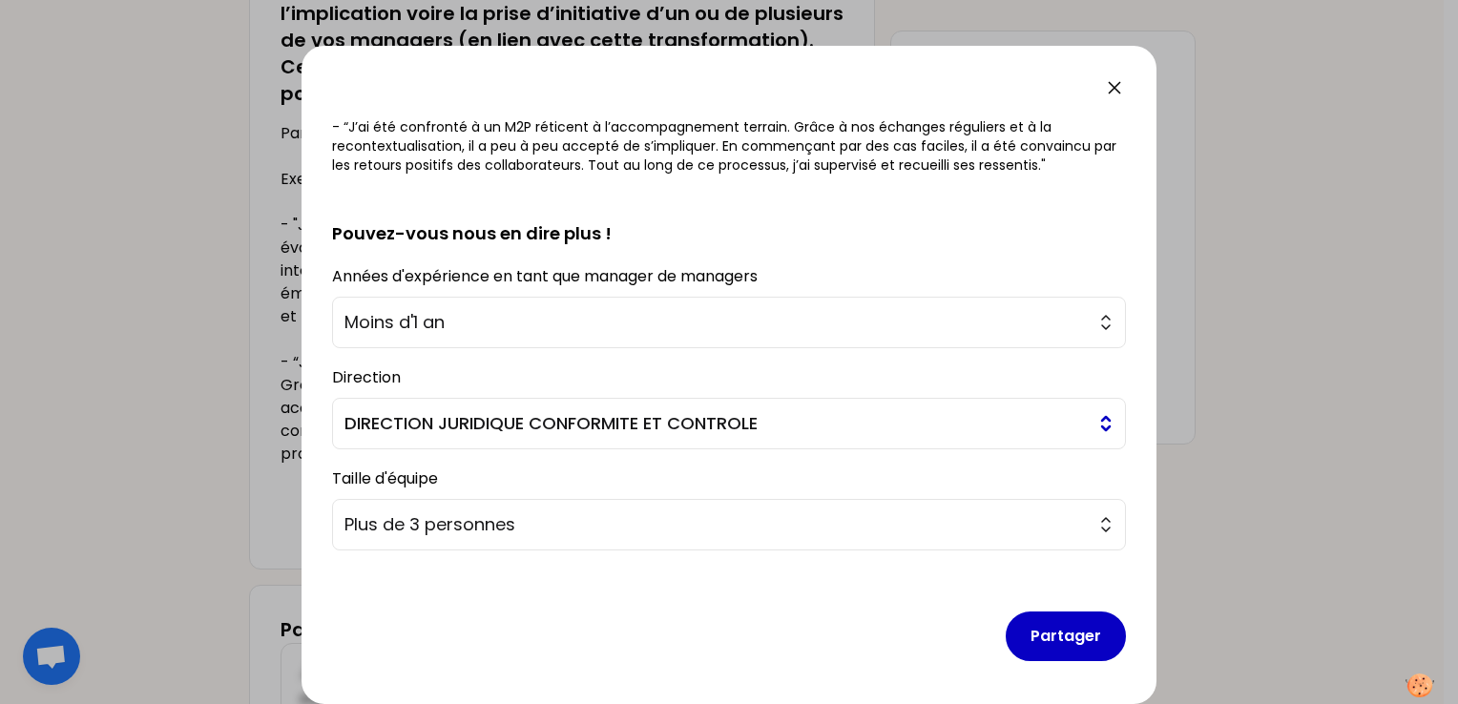
click at [508, 418] on span "DIRECTION JURIDIQUE CONFORMITE ET CONTROLE" at bounding box center [715, 423] width 742 height 27
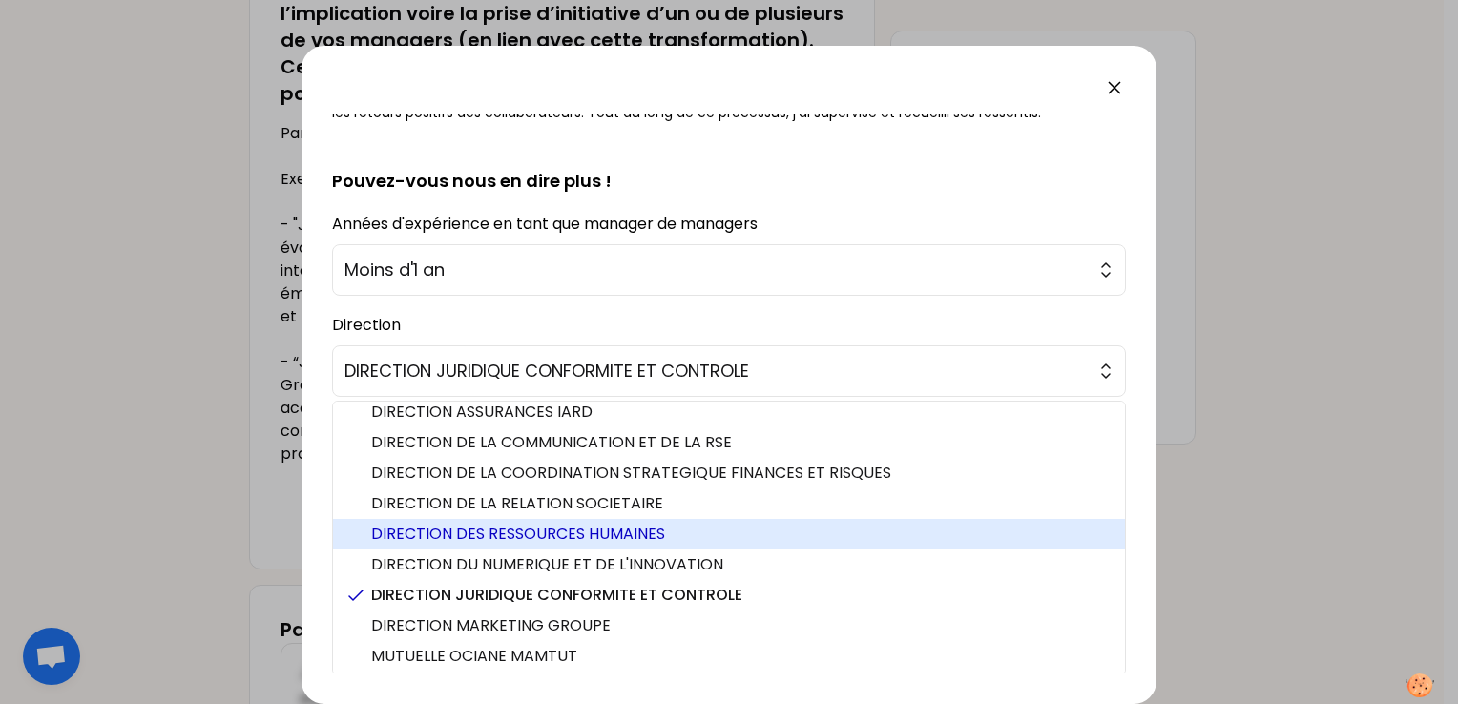
scroll to position [422, 0]
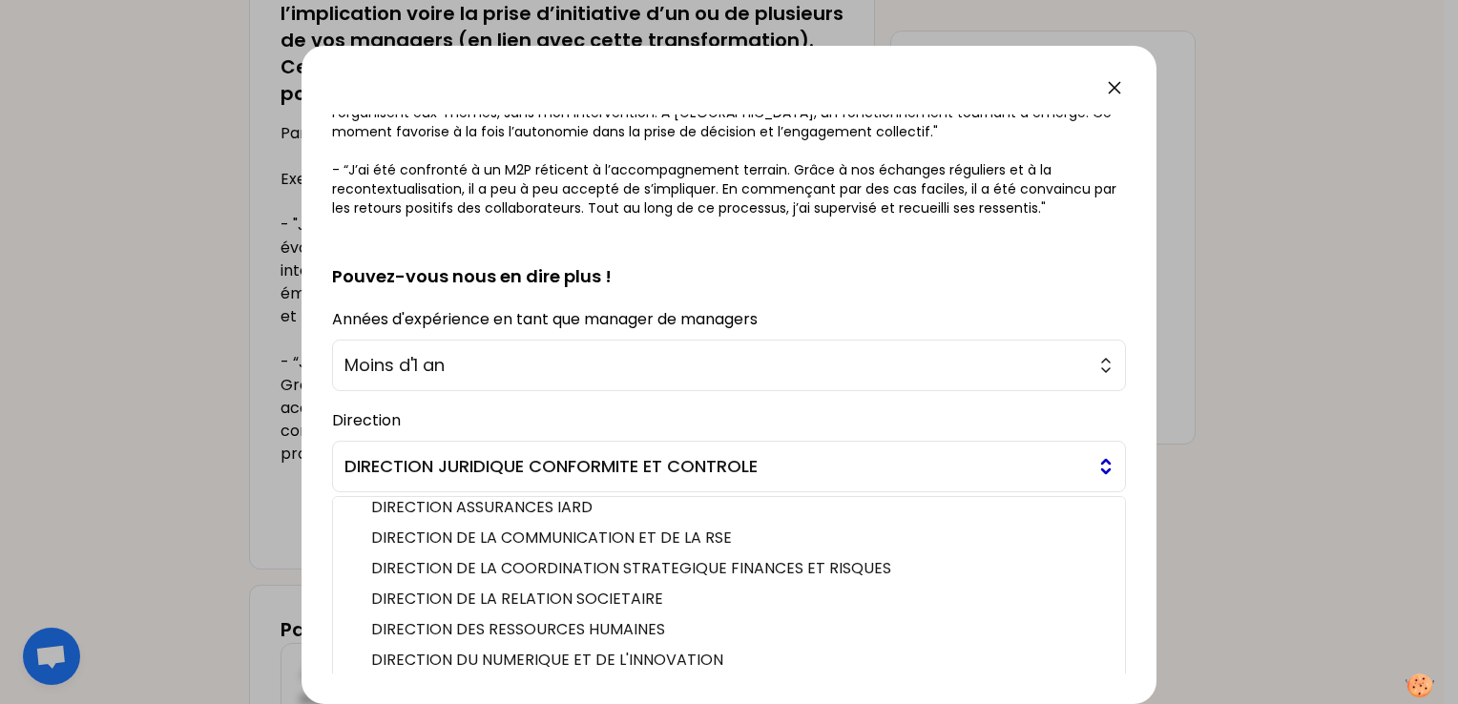
click at [810, 465] on span "DIRECTION JURIDIQUE CONFORMITE ET CONTROLE" at bounding box center [715, 466] width 742 height 27
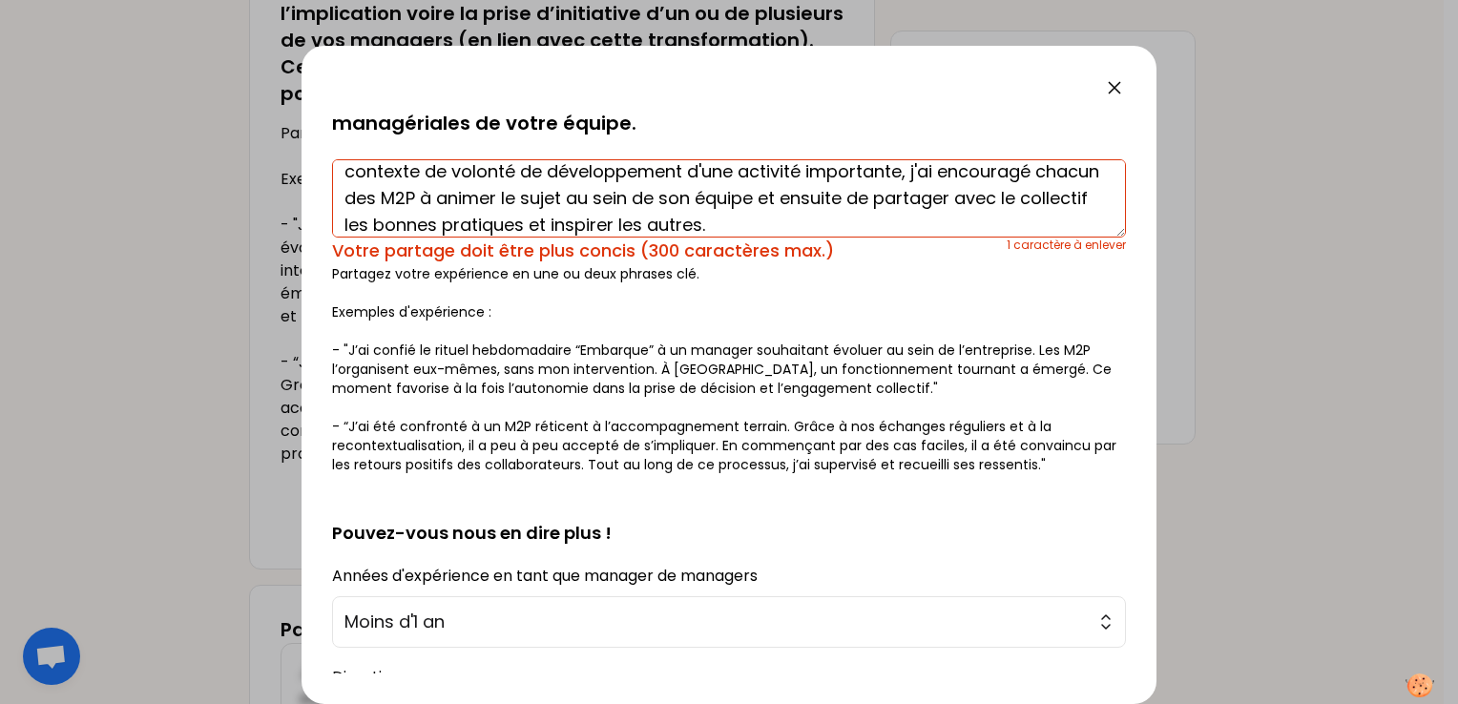
scroll to position [135, 0]
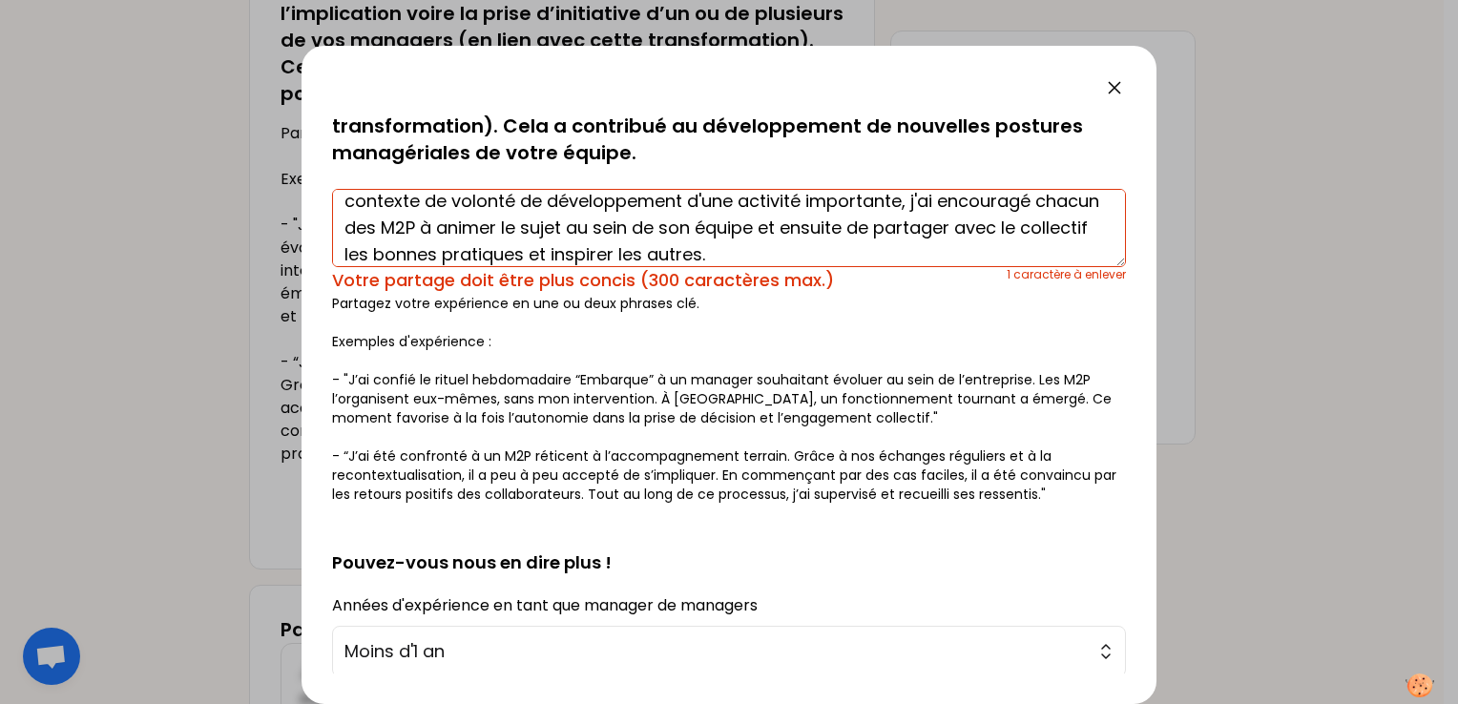
click at [536, 229] on textarea "J'ai encouragé le partage de bonnes pratiques au sein de l'équipe de M2P. Dans …" at bounding box center [729, 228] width 794 height 78
click at [946, 220] on textarea "J'ai encouragé le partage de bonnes pratiques au sein de l'équipe de M2P. Dans …" at bounding box center [729, 228] width 794 height 78
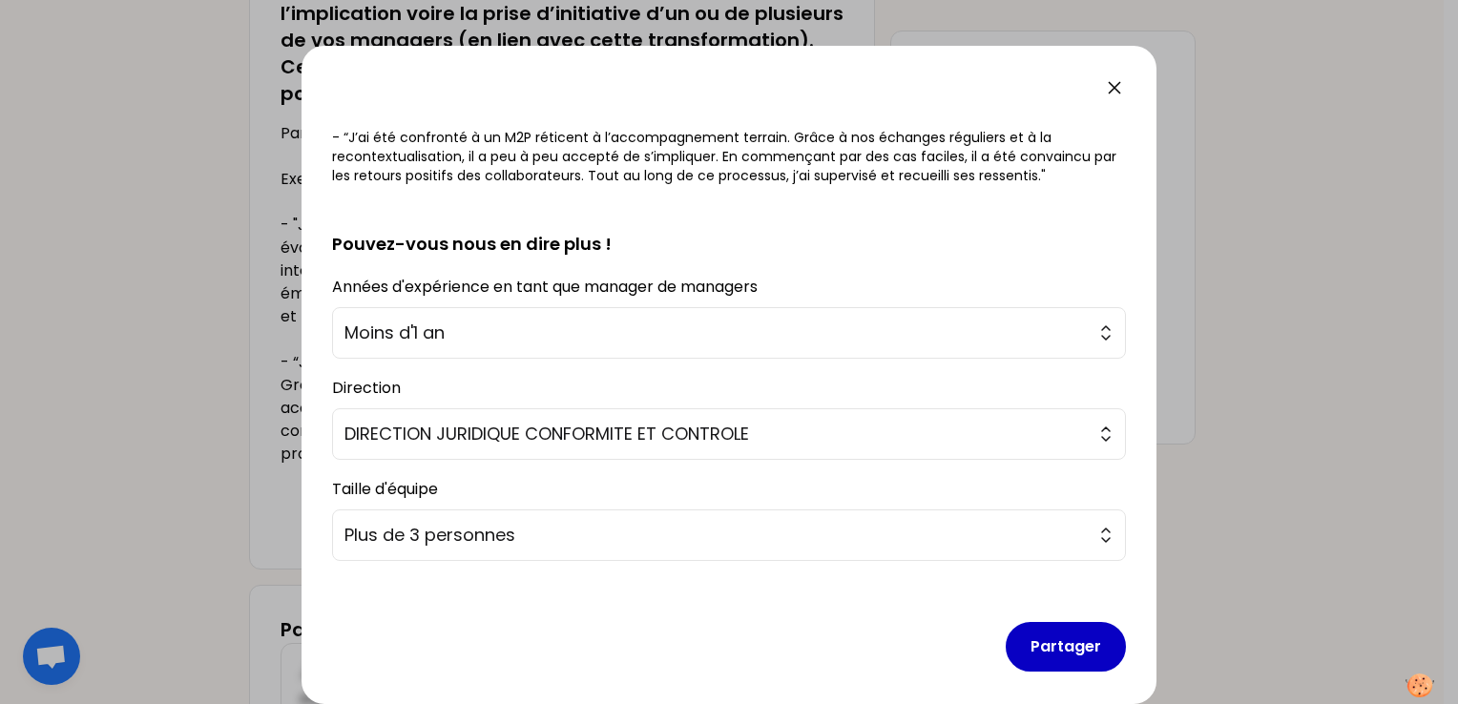
scroll to position [453, 0]
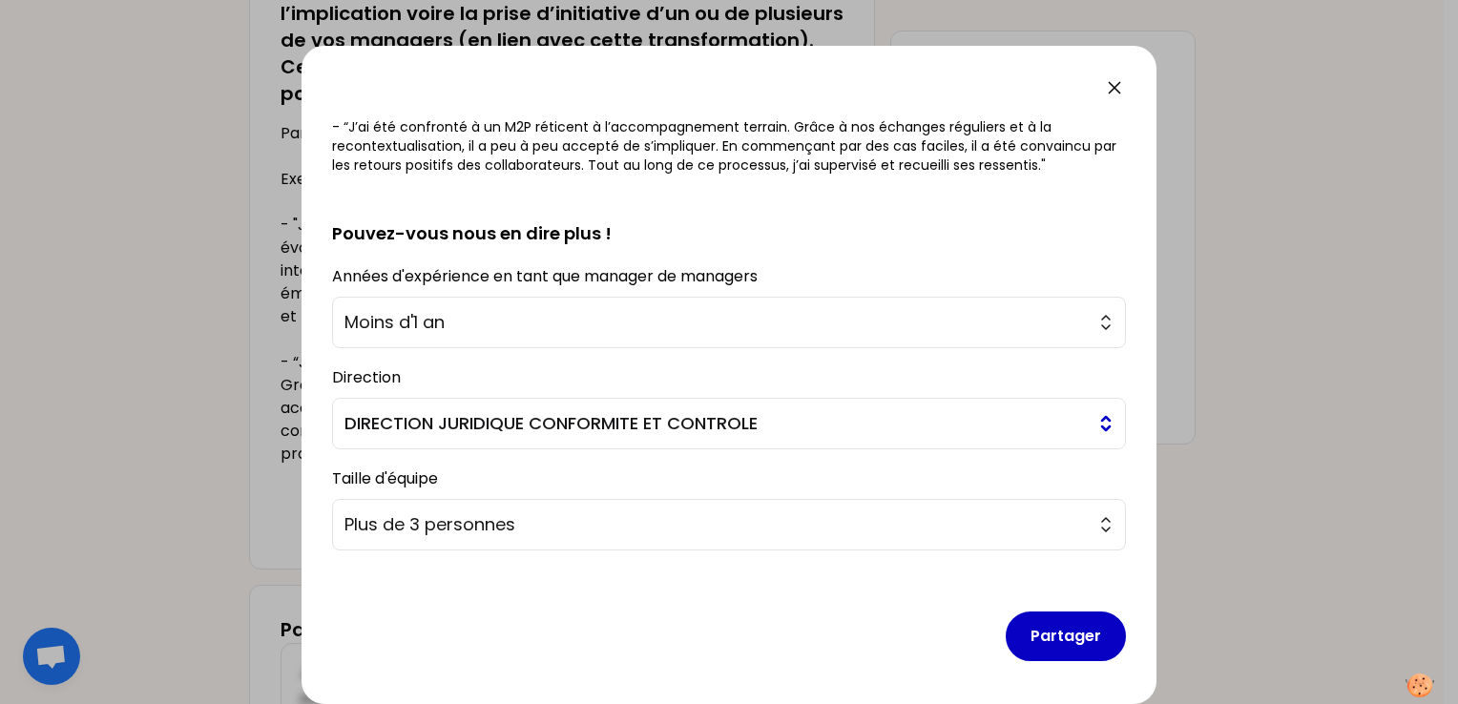
type textarea "J'ai encouragé le partage de bonnes pratiques au sein de l'équipe de M2P. Dans …"
click at [621, 421] on span "DIRECTION JURIDIQUE CONFORMITE ET CONTROLE" at bounding box center [715, 423] width 742 height 27
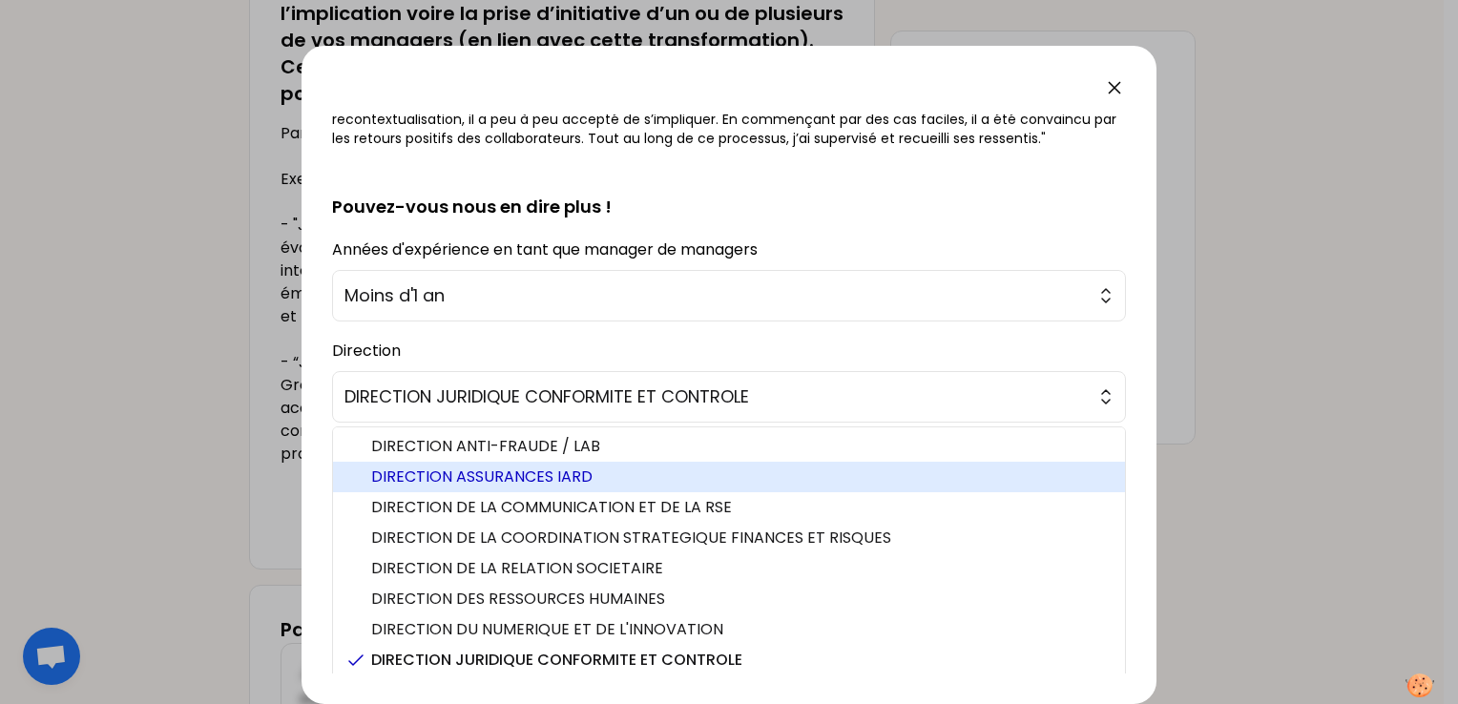
scroll to position [384, 0]
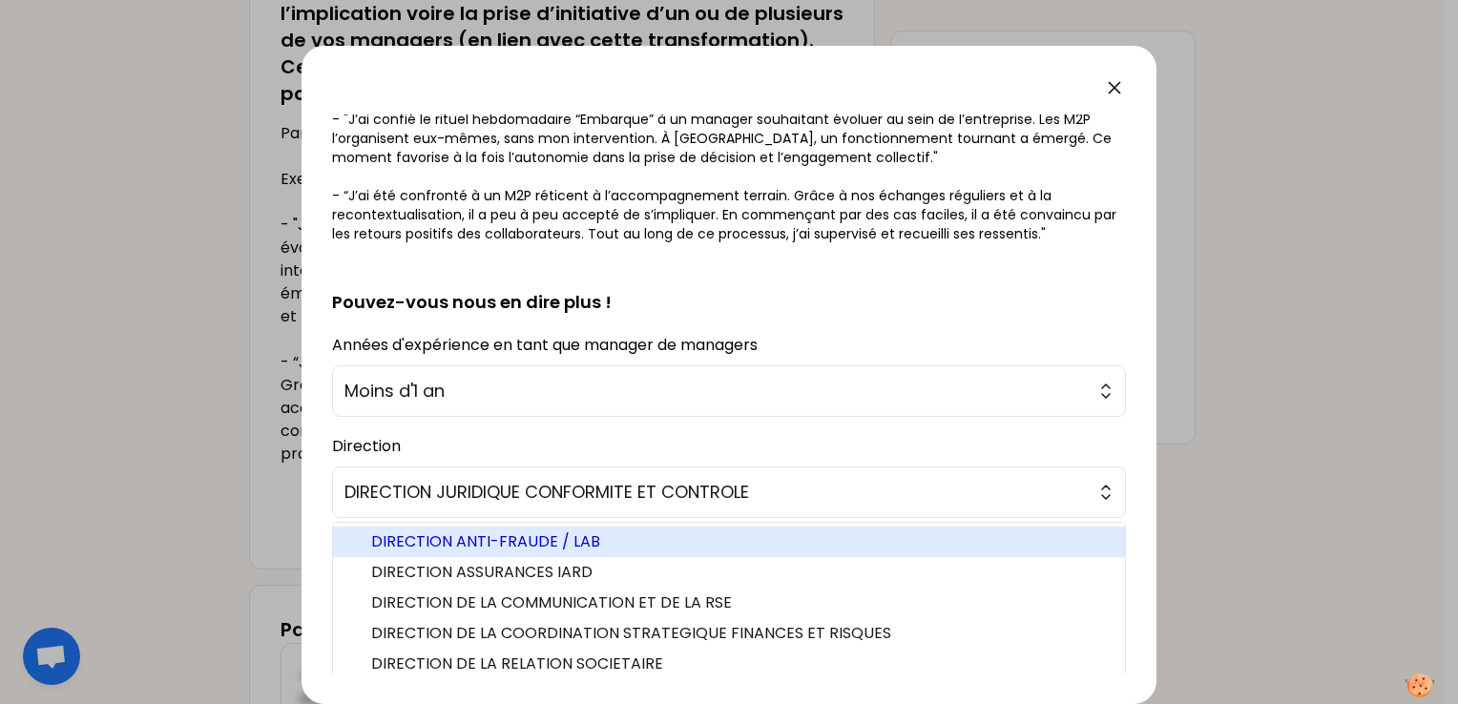
click at [547, 530] on span "DIRECTION ANTI-FRAUDE / LAB" at bounding box center [740, 541] width 738 height 23
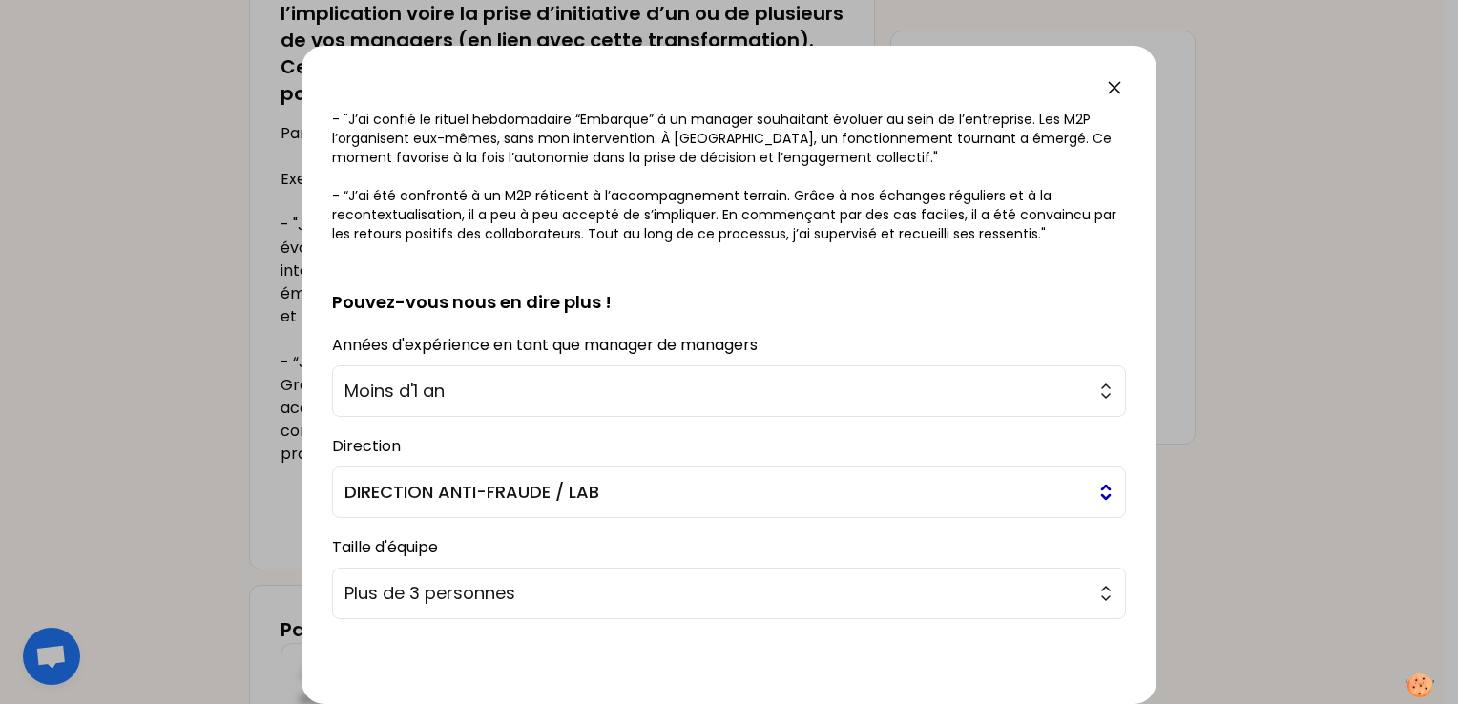
click at [542, 494] on span "DIRECTION ANTI-FRAUDE / LAB" at bounding box center [715, 492] width 742 height 27
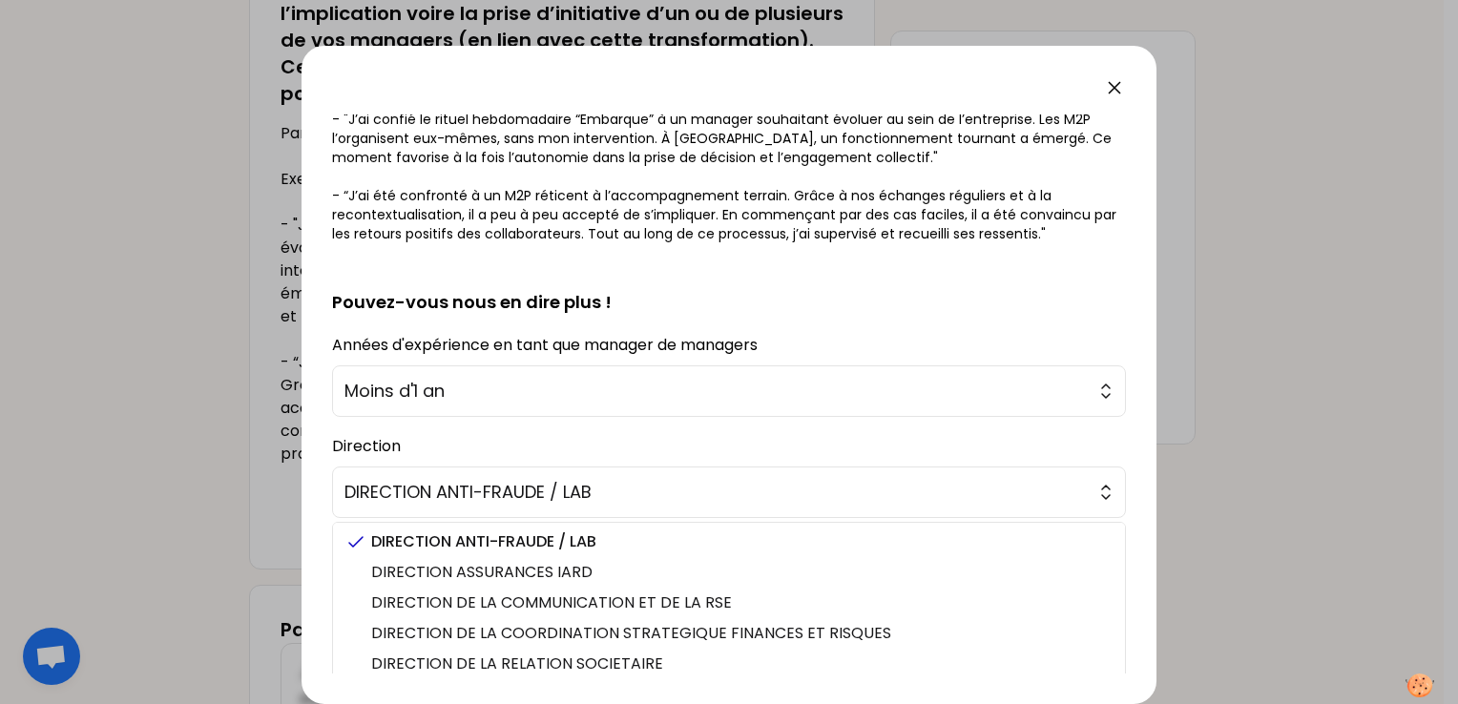
click at [927, 438] on div "Direction DIRECTION ANTI-FRAUDE / LAB DIRECTION ANTI-FRAUDE / LAB DIRECTION ASS…" at bounding box center [729, 475] width 794 height 86
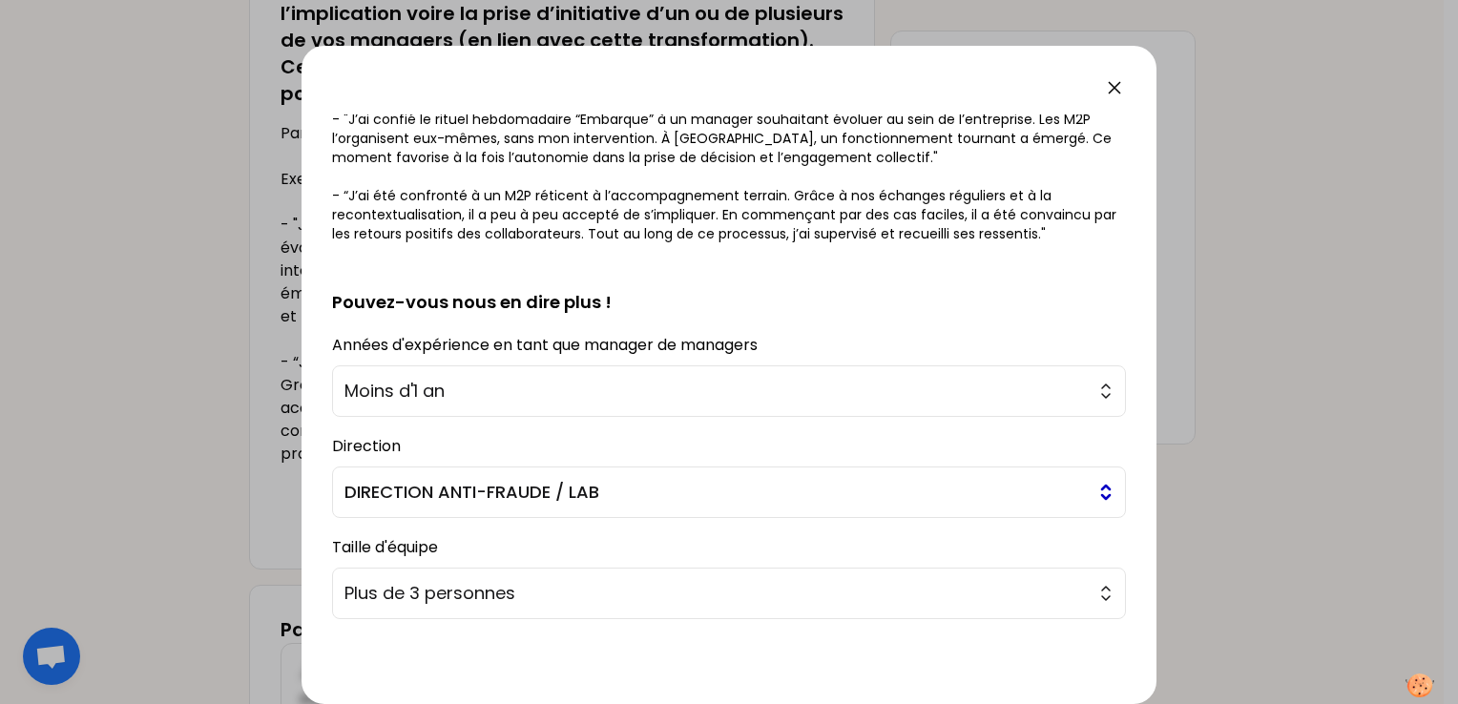
click at [581, 488] on span "DIRECTION ANTI-FRAUDE / LAB" at bounding box center [715, 492] width 742 height 27
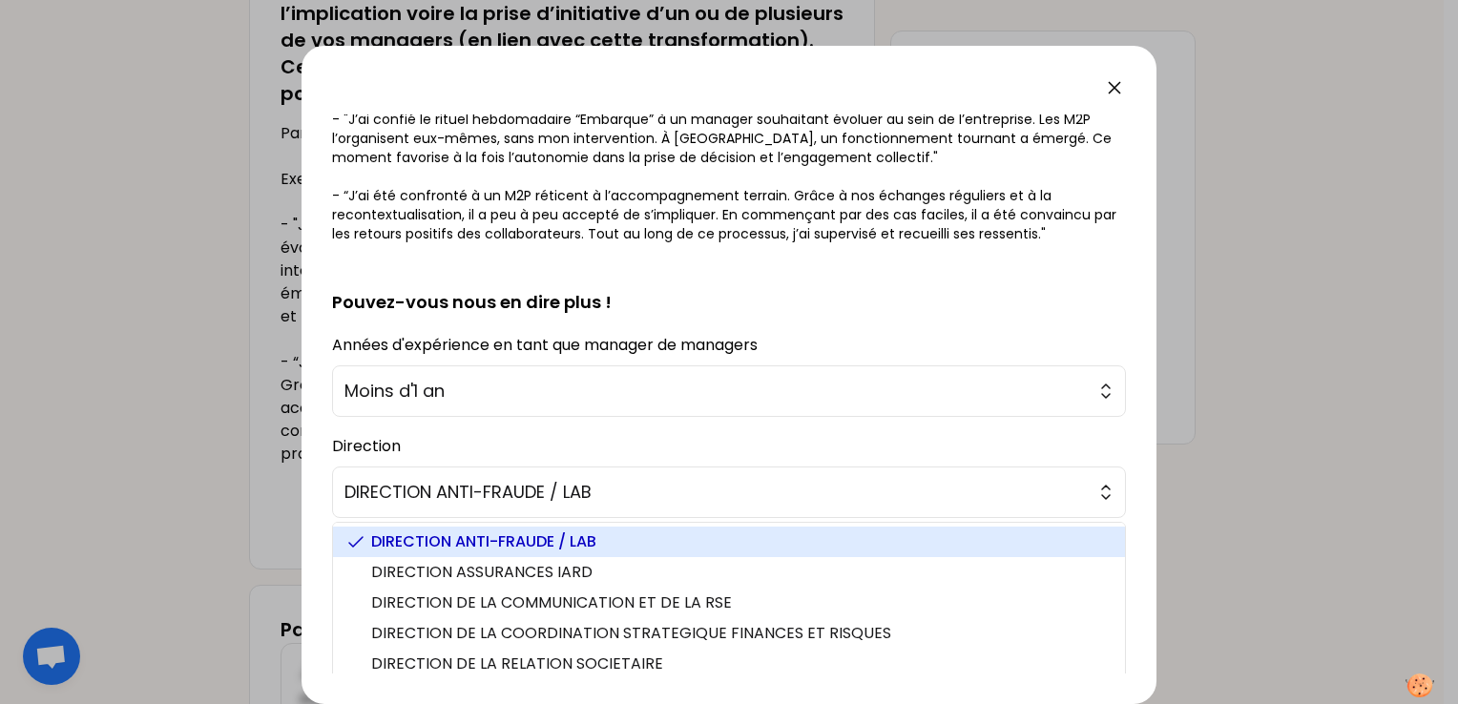
click at [644, 435] on div "Direction DIRECTION ANTI-FRAUDE / LAB DIRECTION ANTI-FRAUDE / LAB DIRECTION ASS…" at bounding box center [729, 475] width 794 height 86
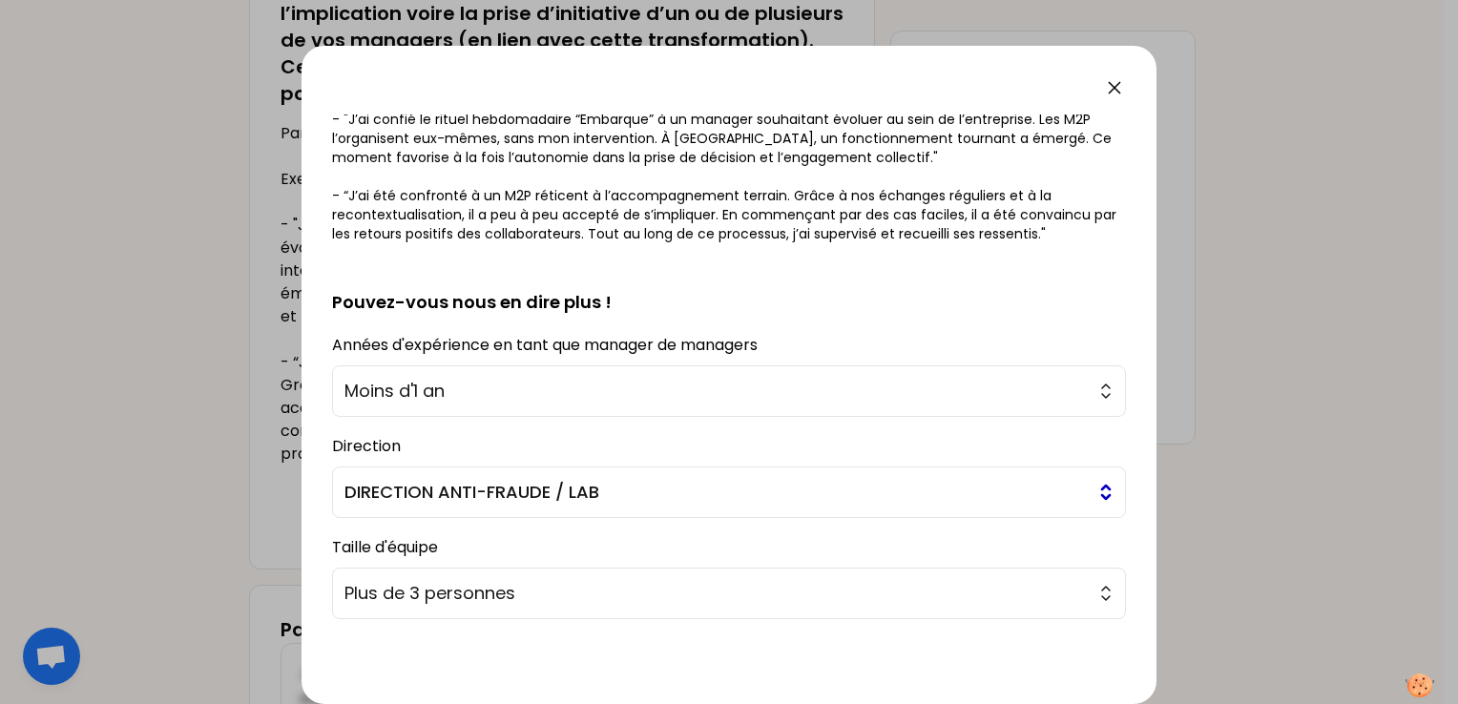
click at [616, 495] on span "DIRECTION ANTI-FRAUDE / LAB" at bounding box center [715, 492] width 742 height 27
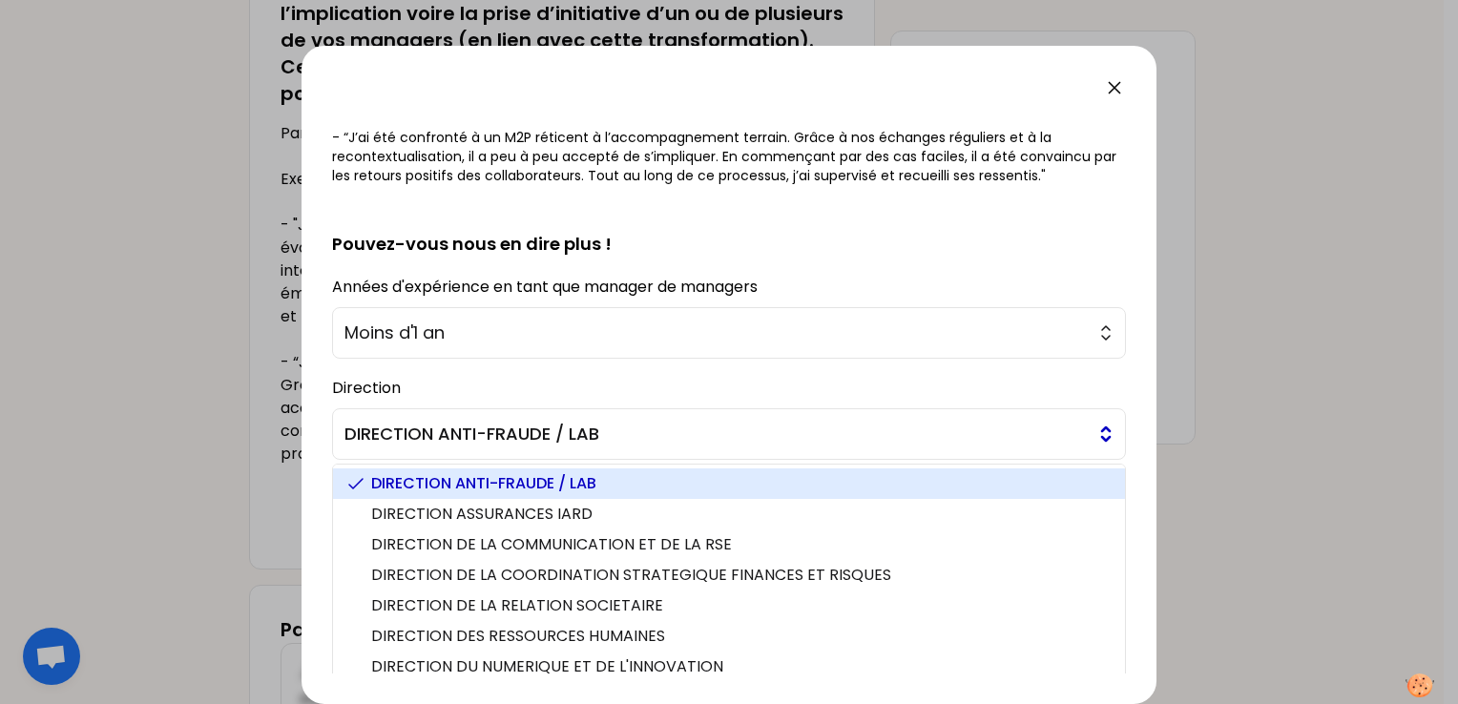
scroll to position [506, 0]
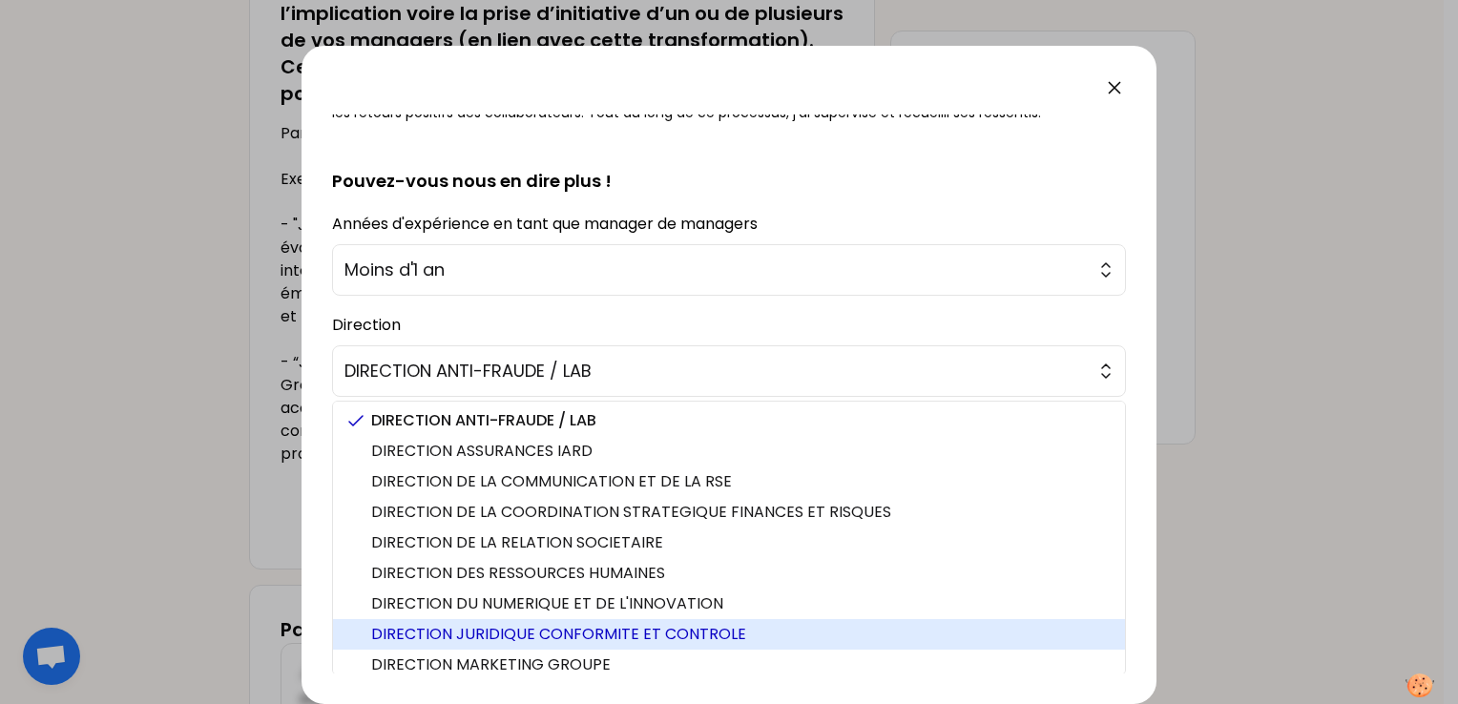
click at [641, 634] on span "DIRECTION JURIDIQUE CONFORMITE ET CONTROLE" at bounding box center [740, 634] width 738 height 23
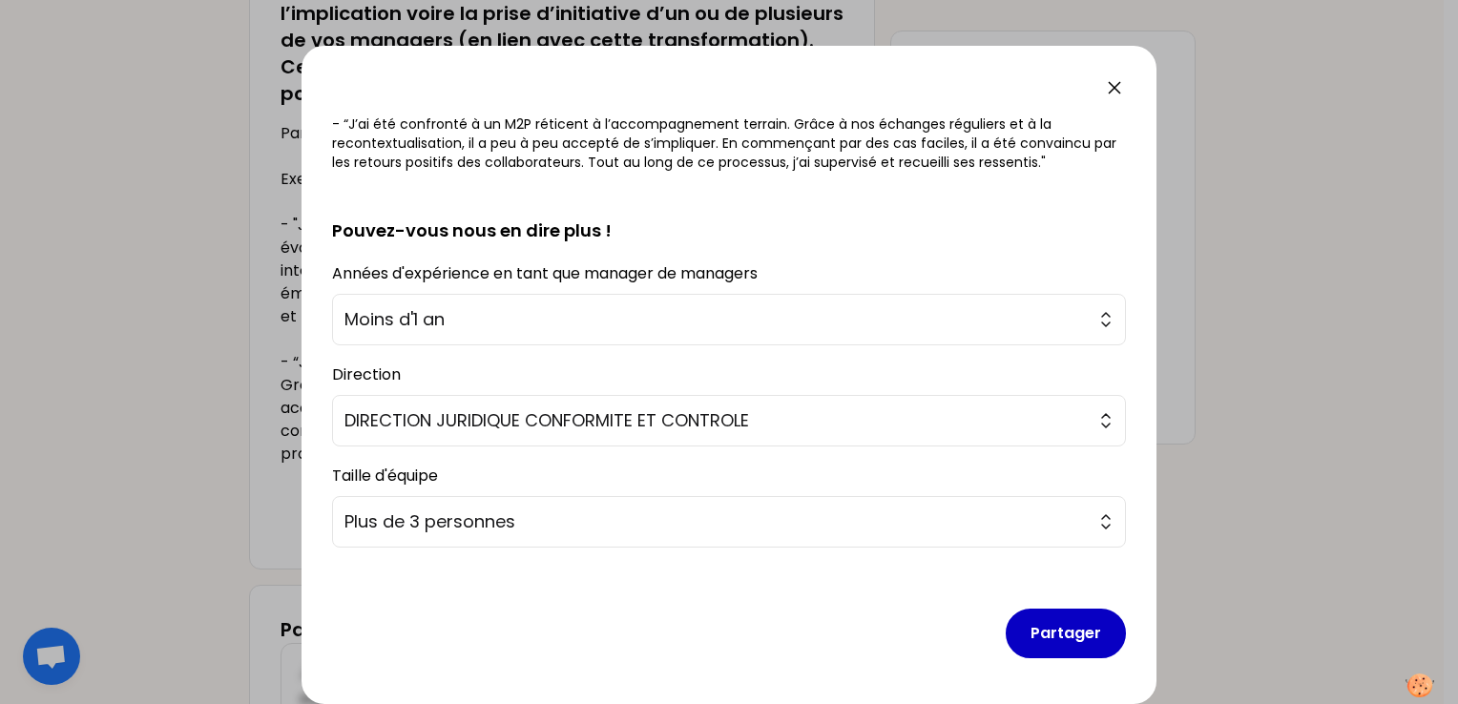
scroll to position [453, 0]
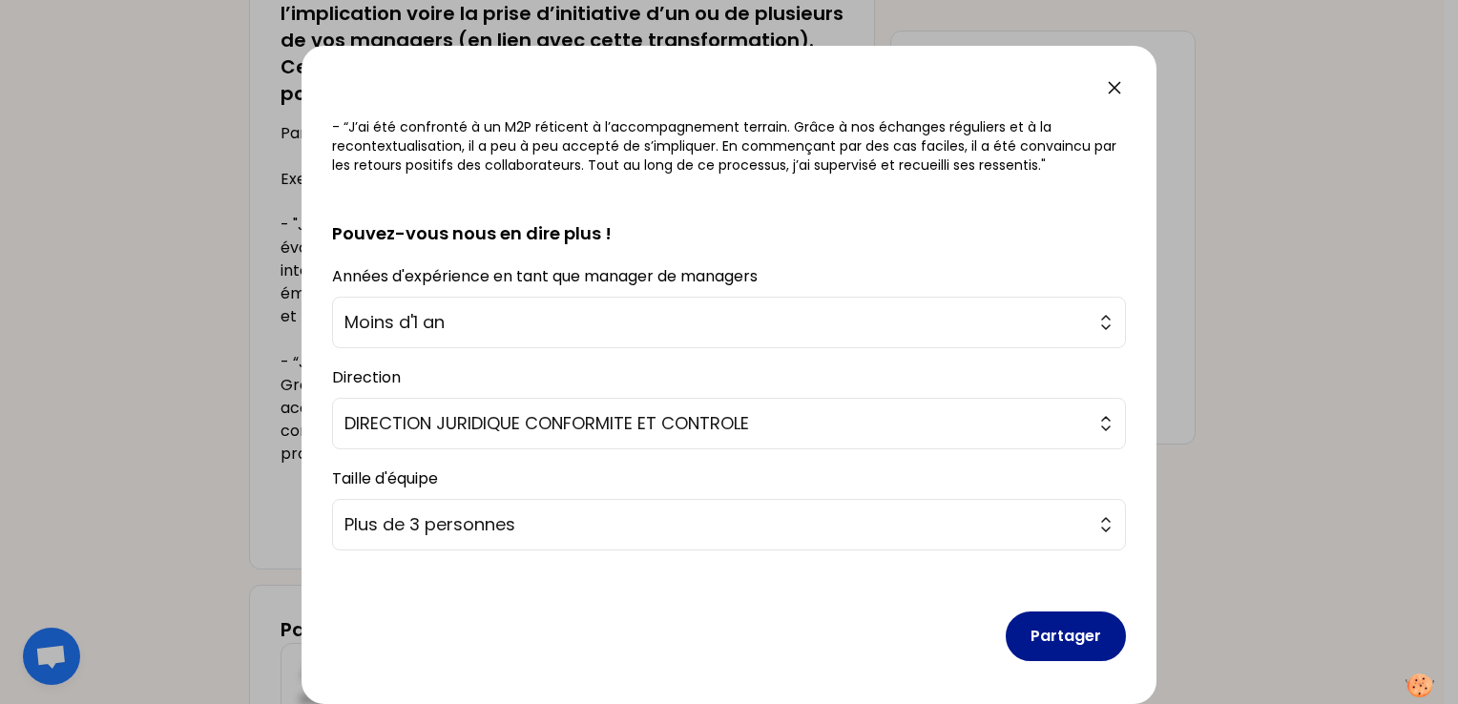
click at [1050, 631] on button "Partager" at bounding box center [1066, 637] width 120 height 50
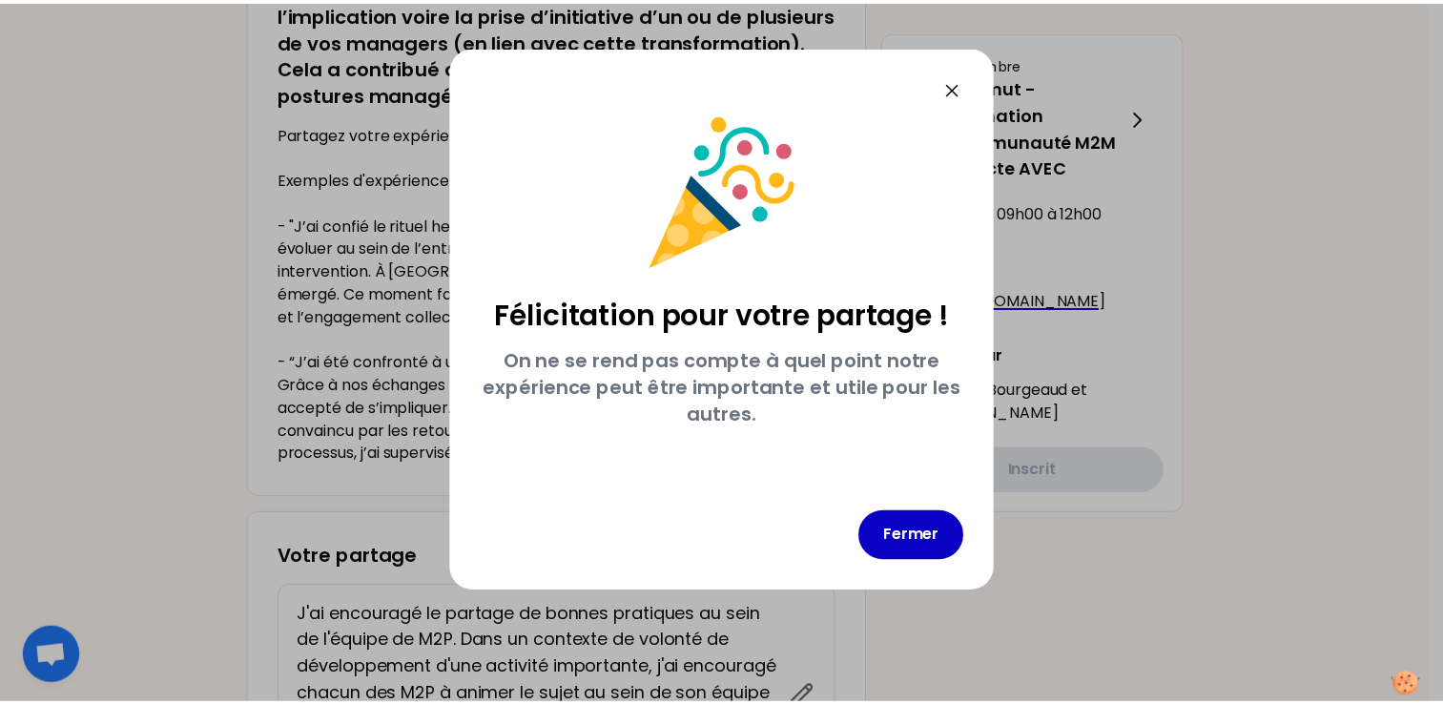
scroll to position [0, 0]
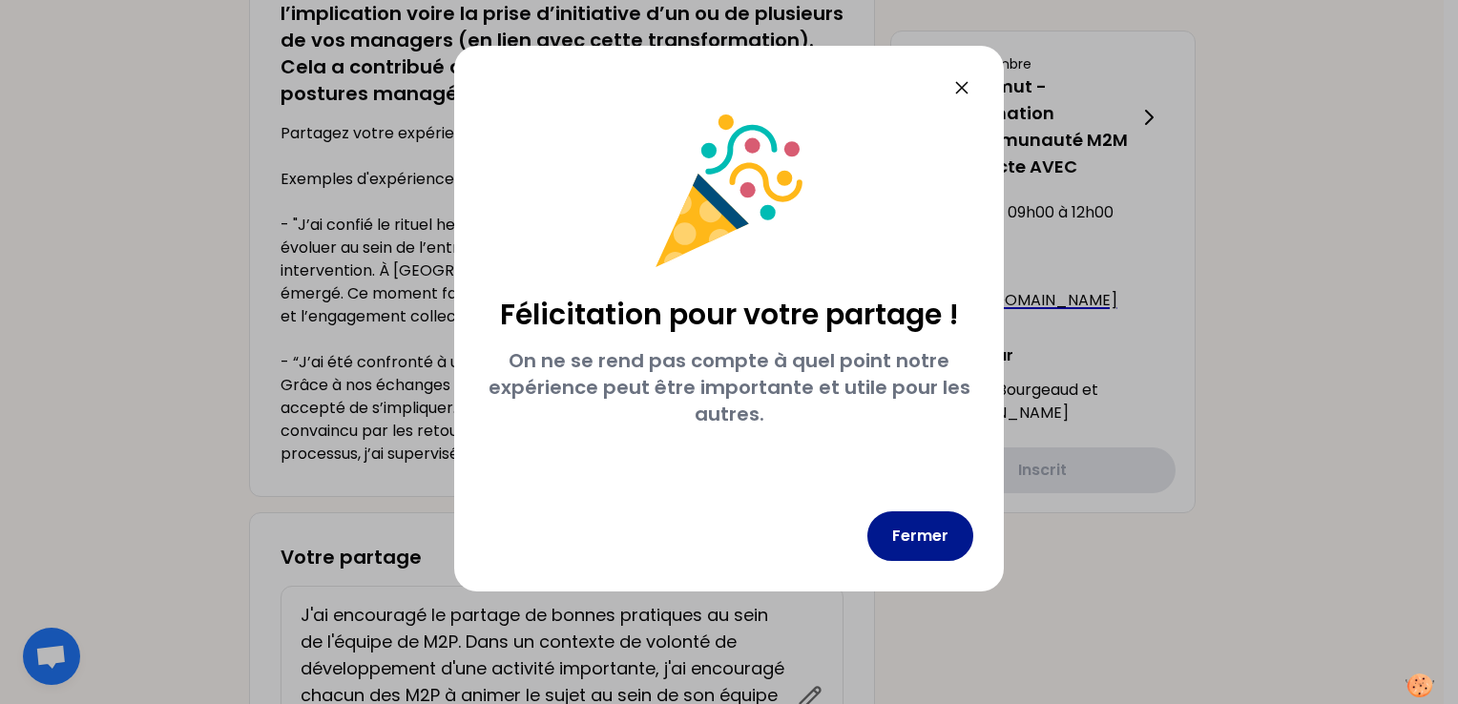
click at [956, 521] on button "Fermer" at bounding box center [920, 536] width 106 height 50
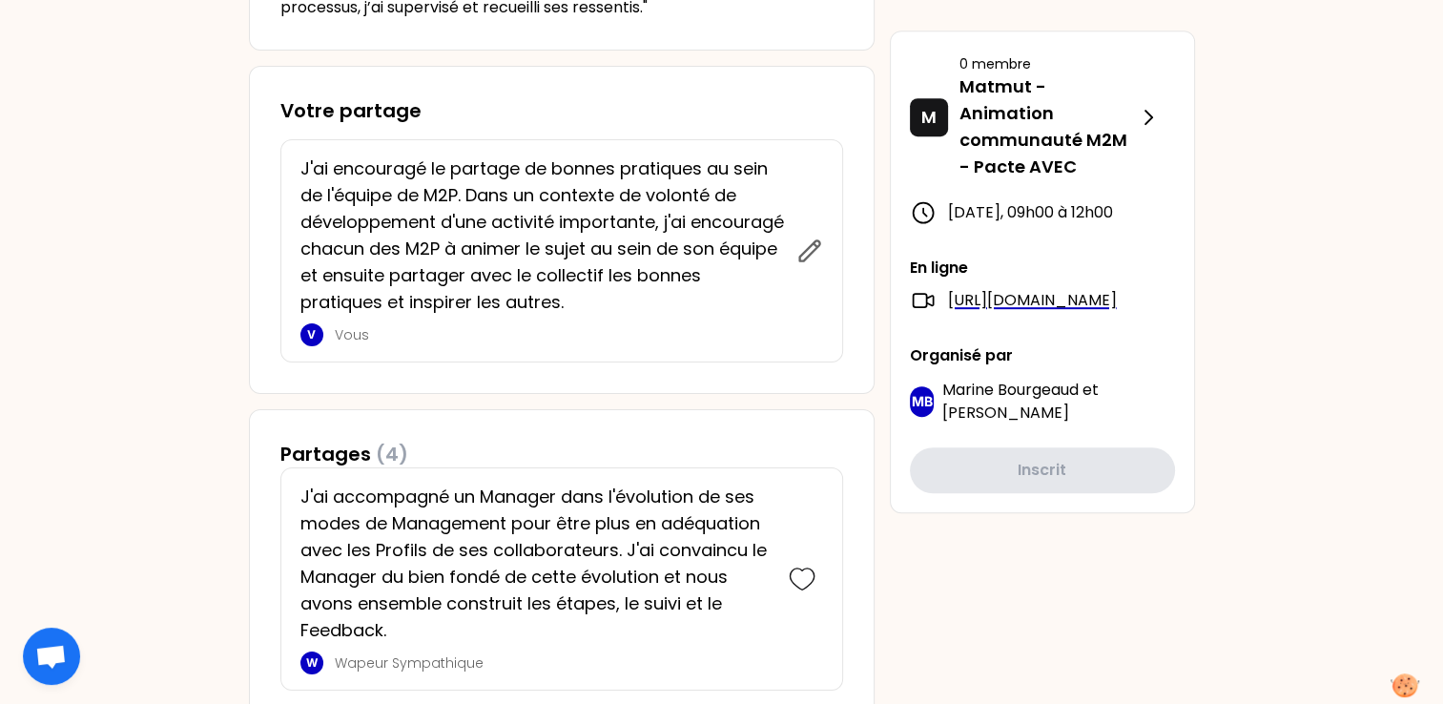
scroll to position [855, 0]
